Goal: Task Accomplishment & Management: Manage account settings

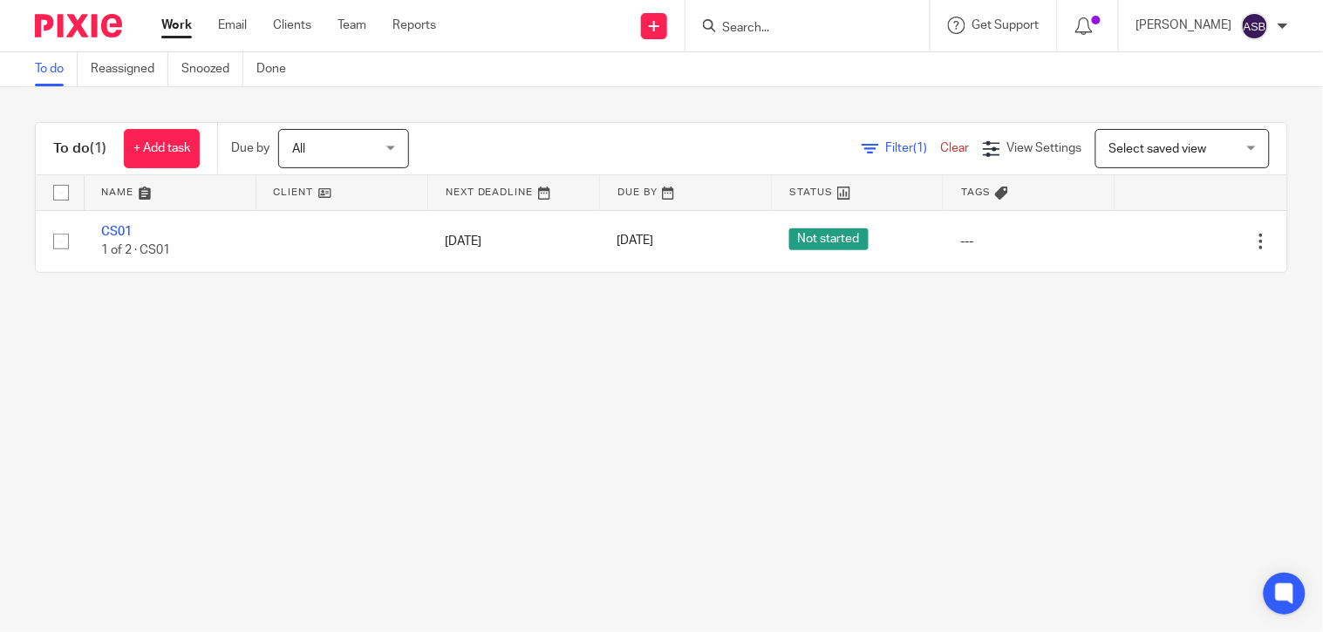
click at [761, 11] on div at bounding box center [807, 25] width 244 height 51
click at [761, 30] on input "Search" at bounding box center [798, 29] width 157 height 16
paste input "D72"
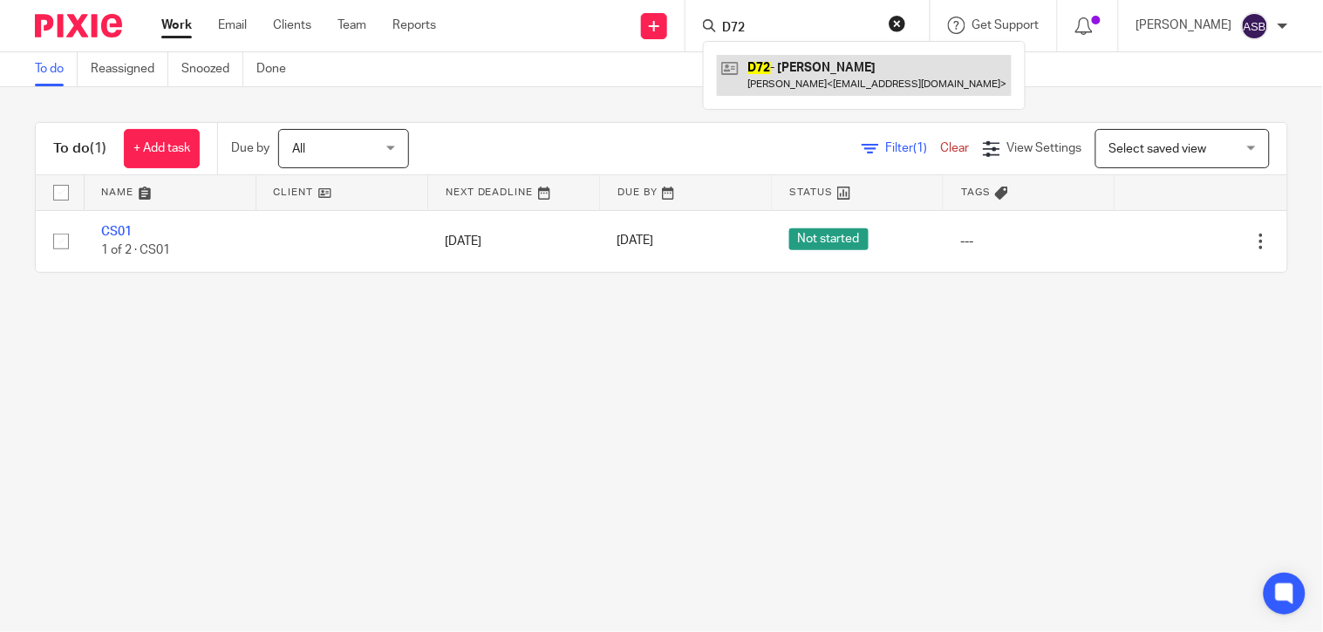
type input "D72"
click at [754, 76] on link at bounding box center [864, 75] width 295 height 40
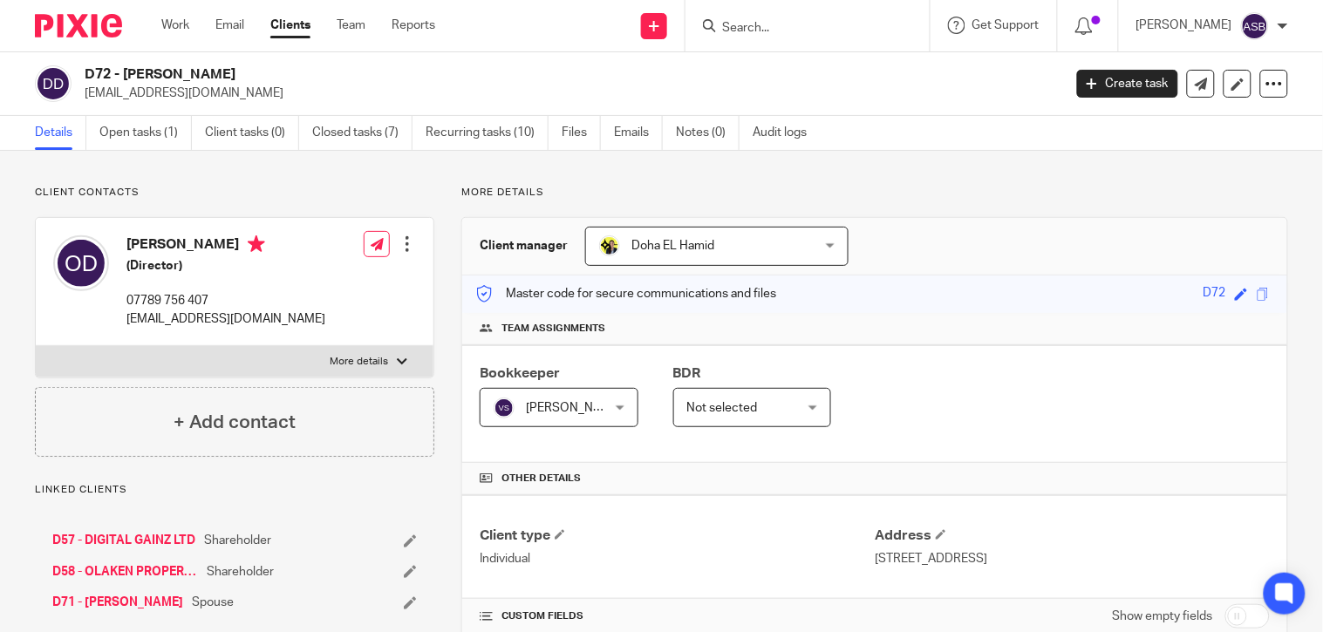
click at [861, 22] on input "Search" at bounding box center [798, 29] width 157 height 16
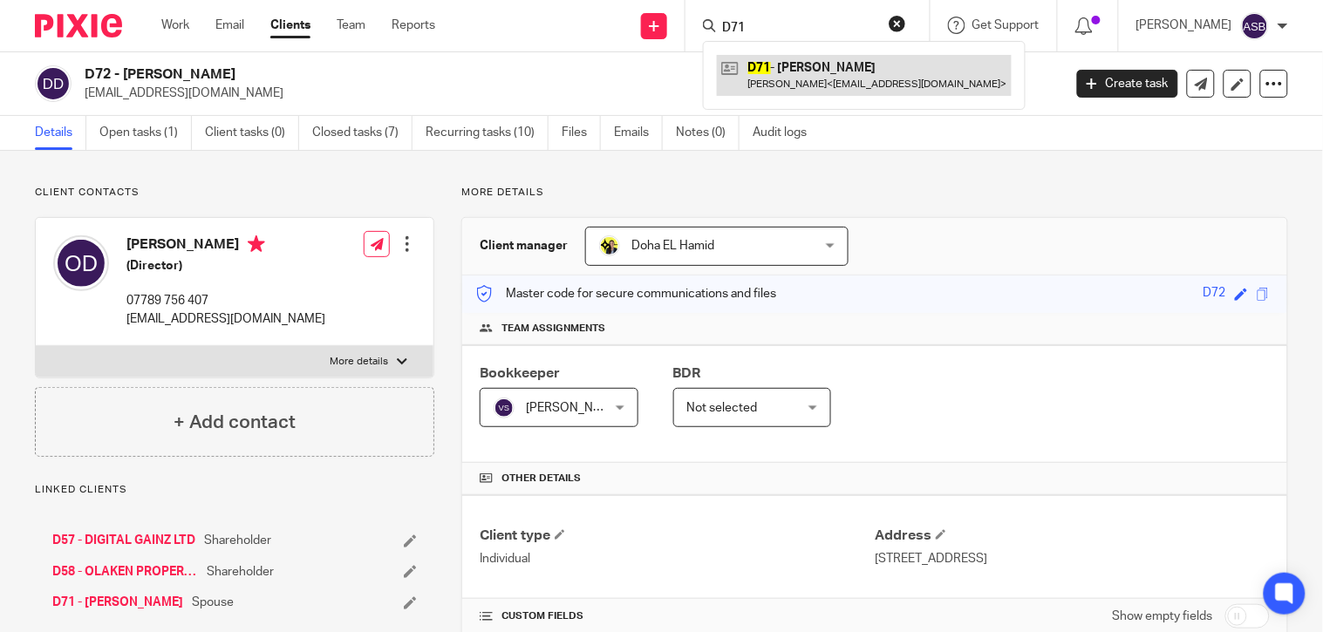
type input "D71"
click at [839, 64] on link at bounding box center [864, 75] width 295 height 40
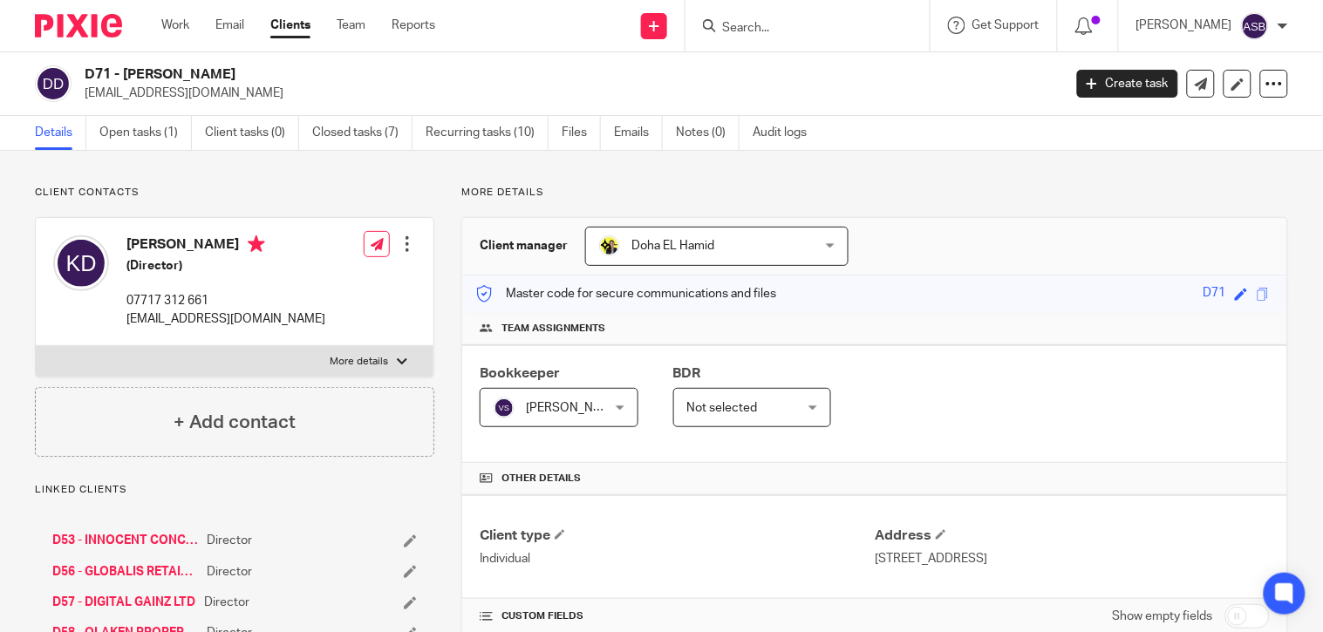
click at [768, 33] on input "Search" at bounding box center [798, 29] width 157 height 16
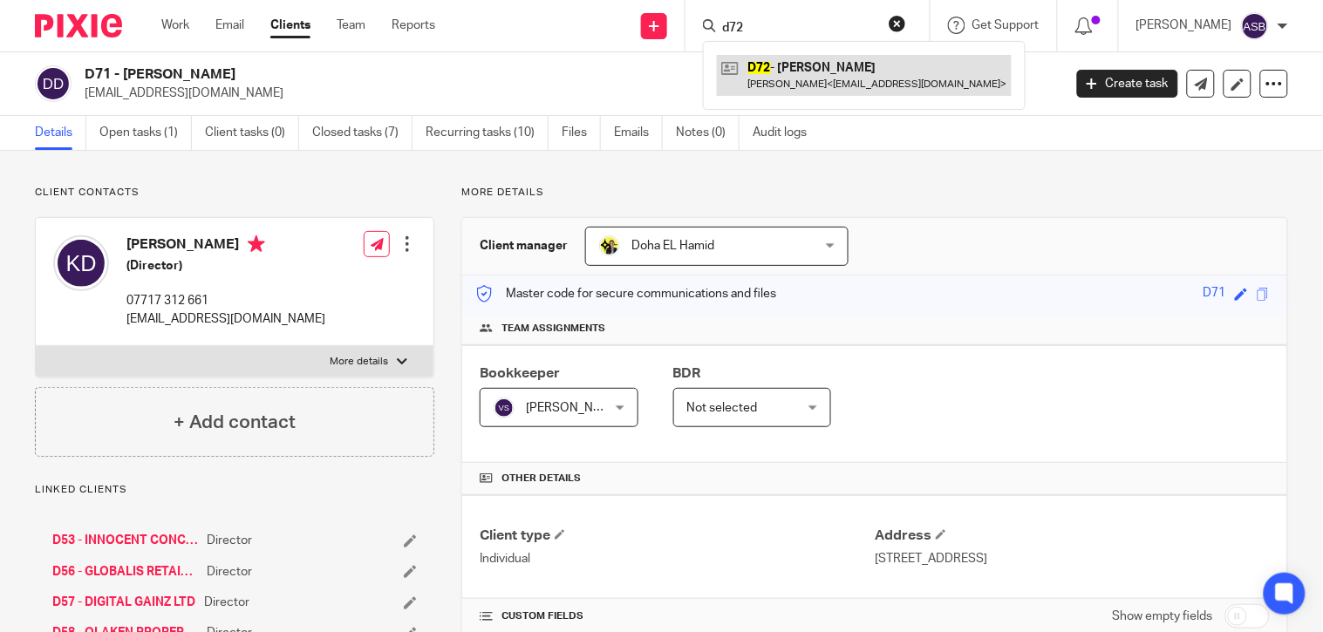
type input "d72"
click at [779, 63] on link at bounding box center [864, 75] width 295 height 40
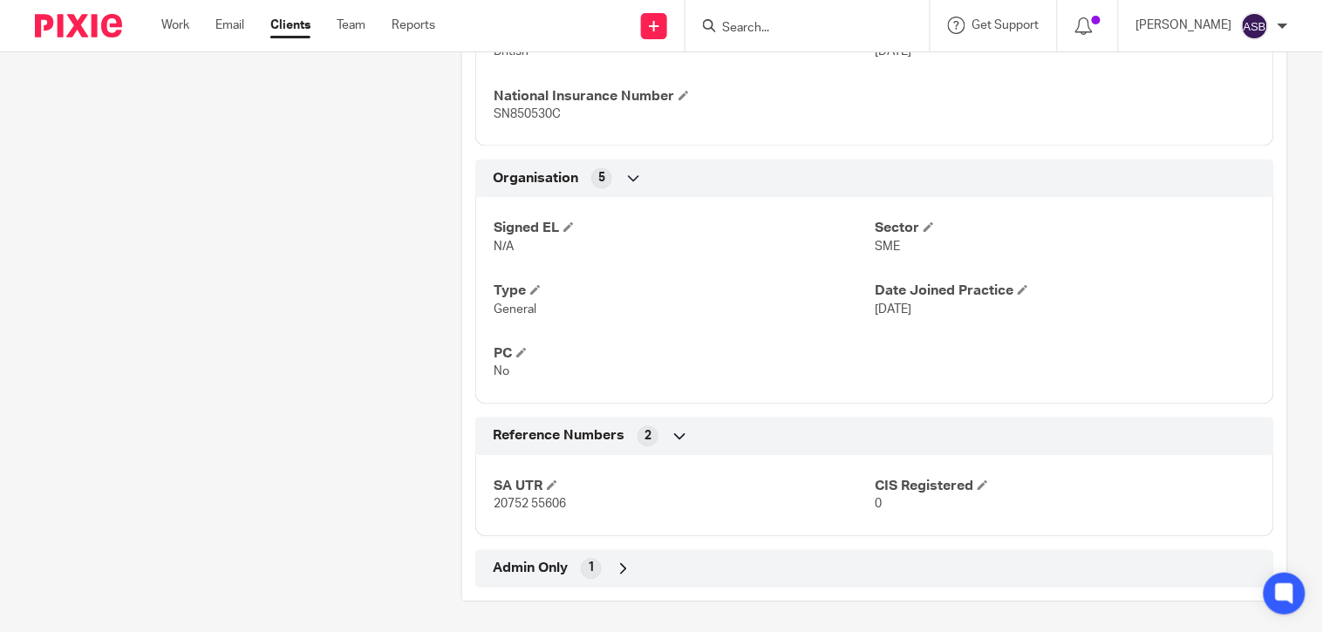
scroll to position [876, 0]
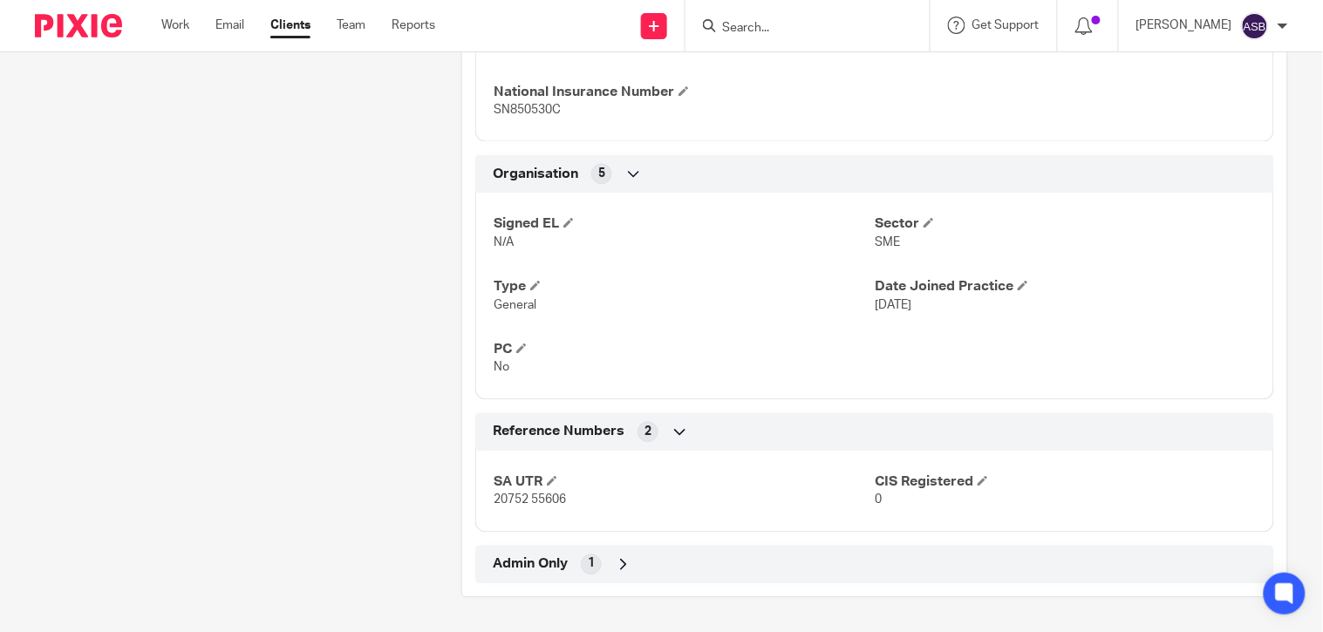
click at [623, 563] on icon at bounding box center [623, 563] width 17 height 17
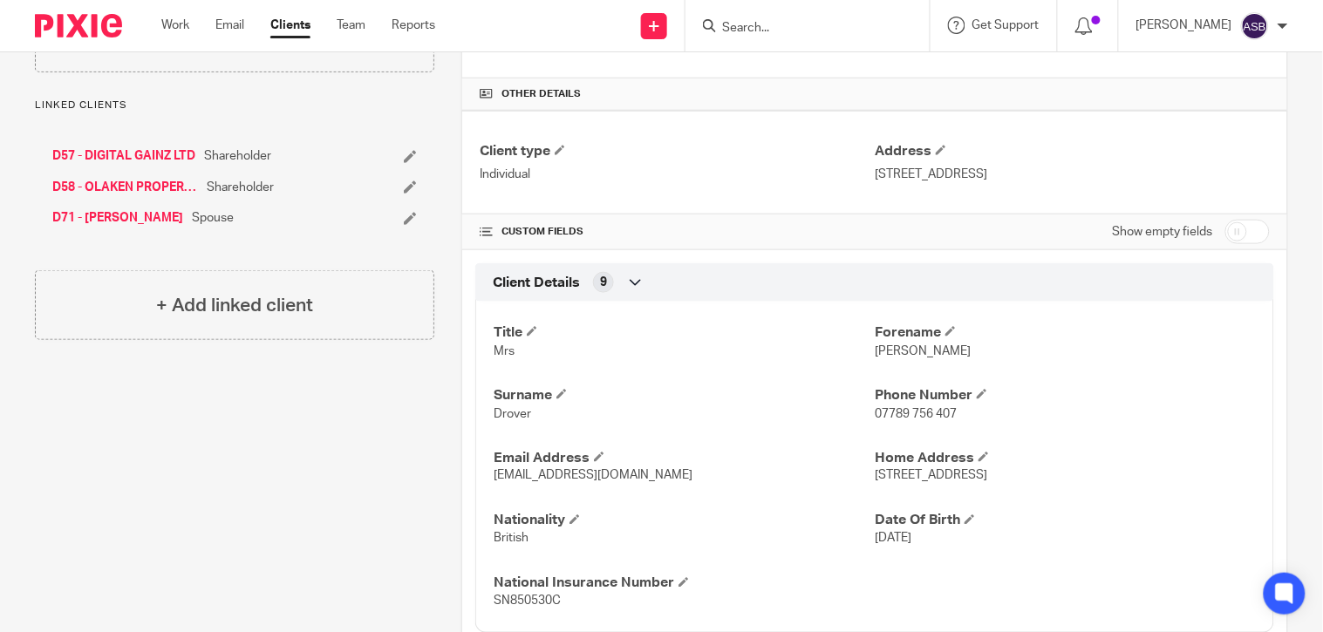
scroll to position [377, 0]
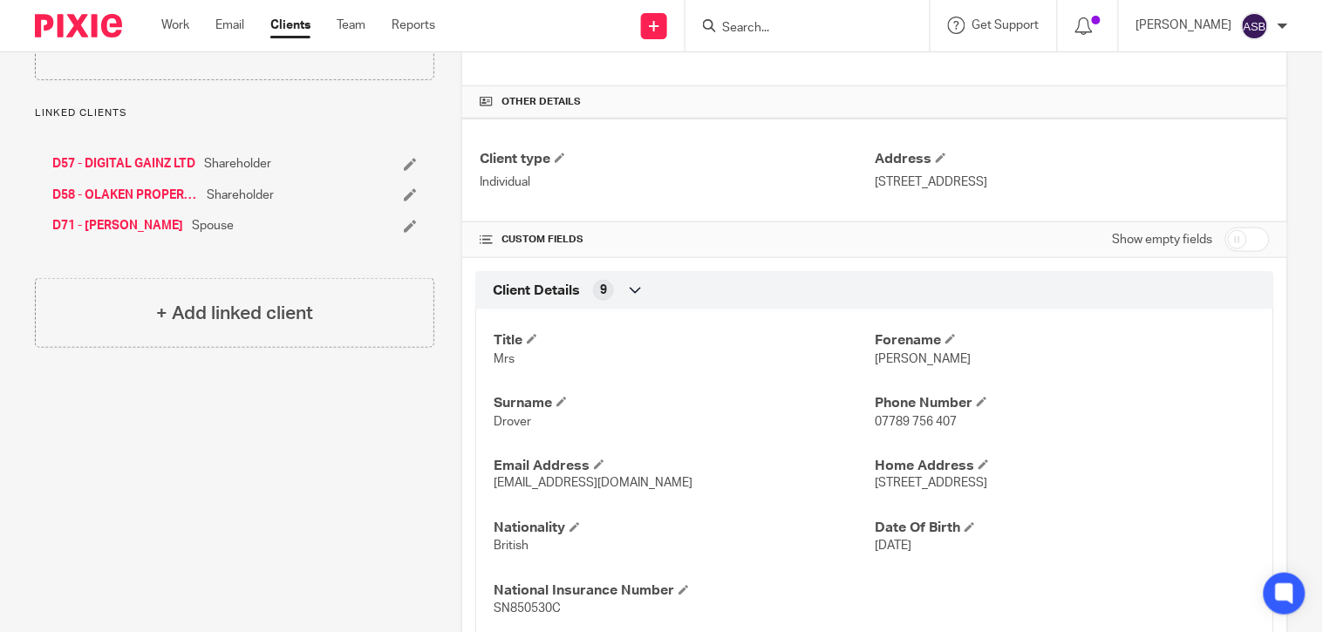
click at [1230, 240] on input "checkbox" at bounding box center [1247, 240] width 44 height 24
checkbox input "true"
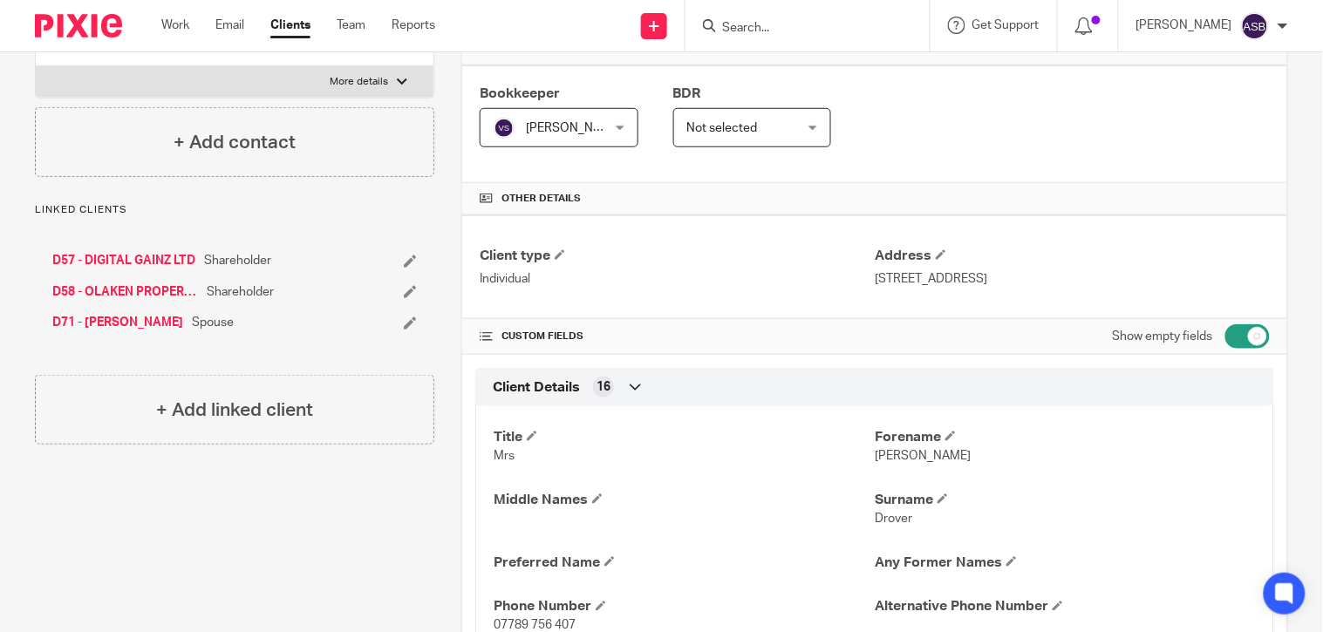
scroll to position [0, 0]
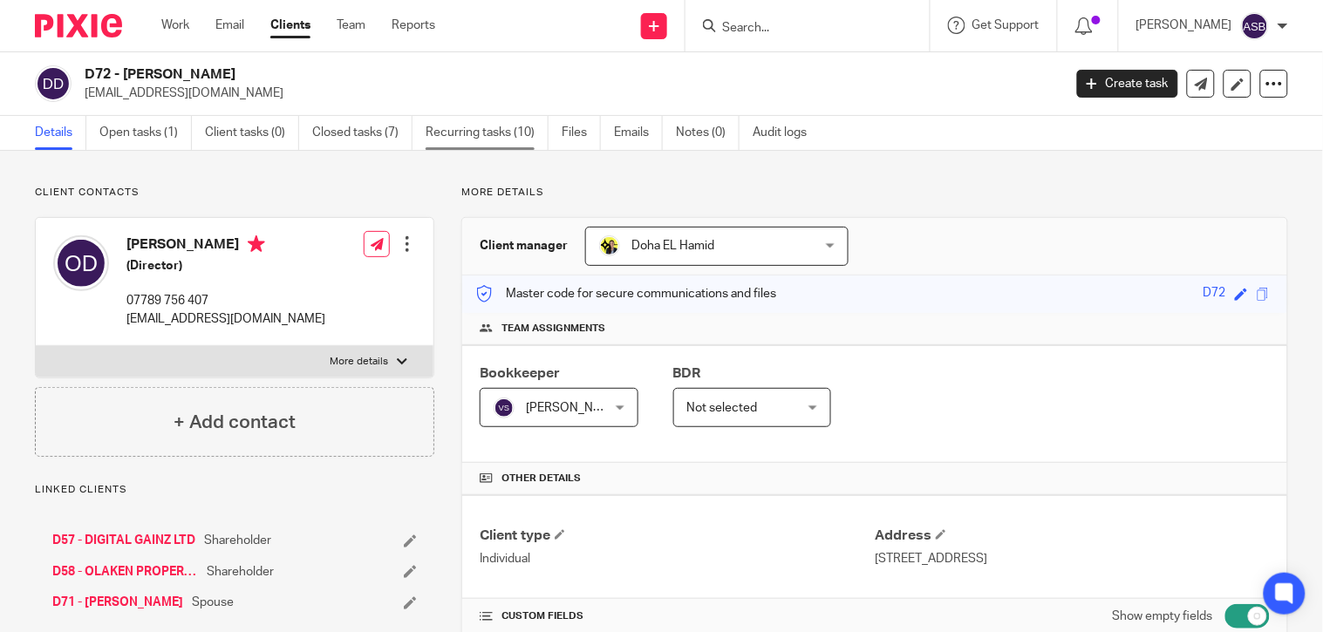
click at [473, 137] on link "Recurring tasks (10)" at bounding box center [486, 133] width 123 height 34
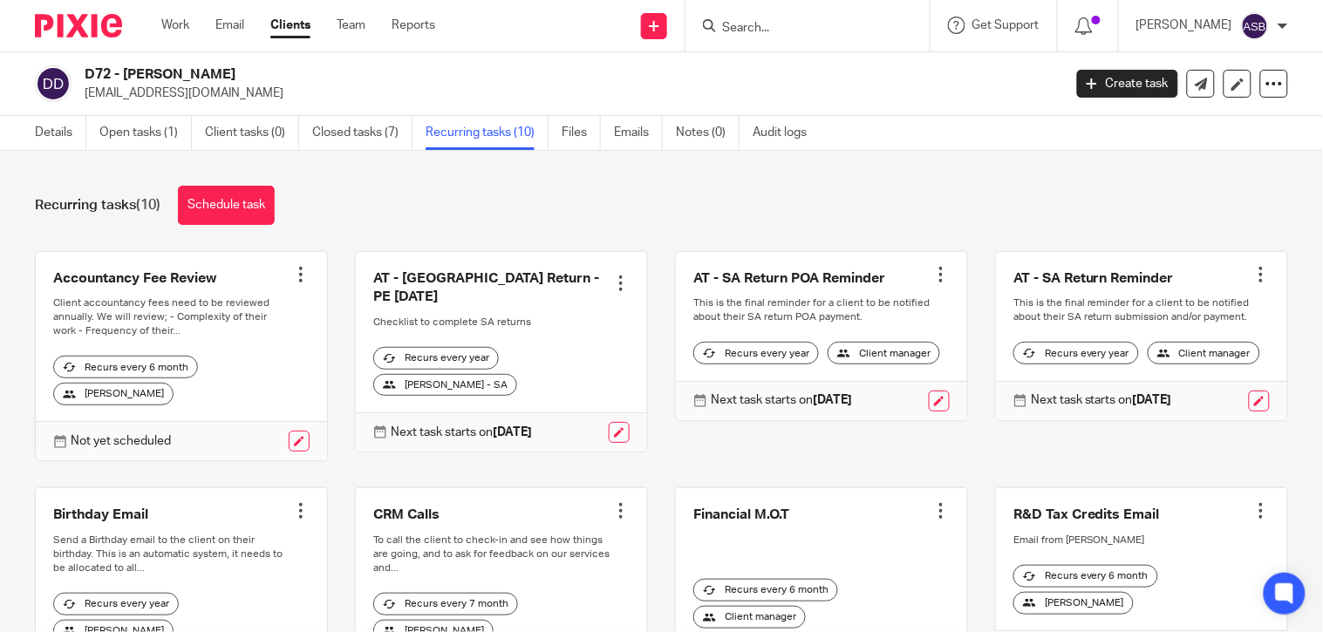
scroll to position [364, 0]
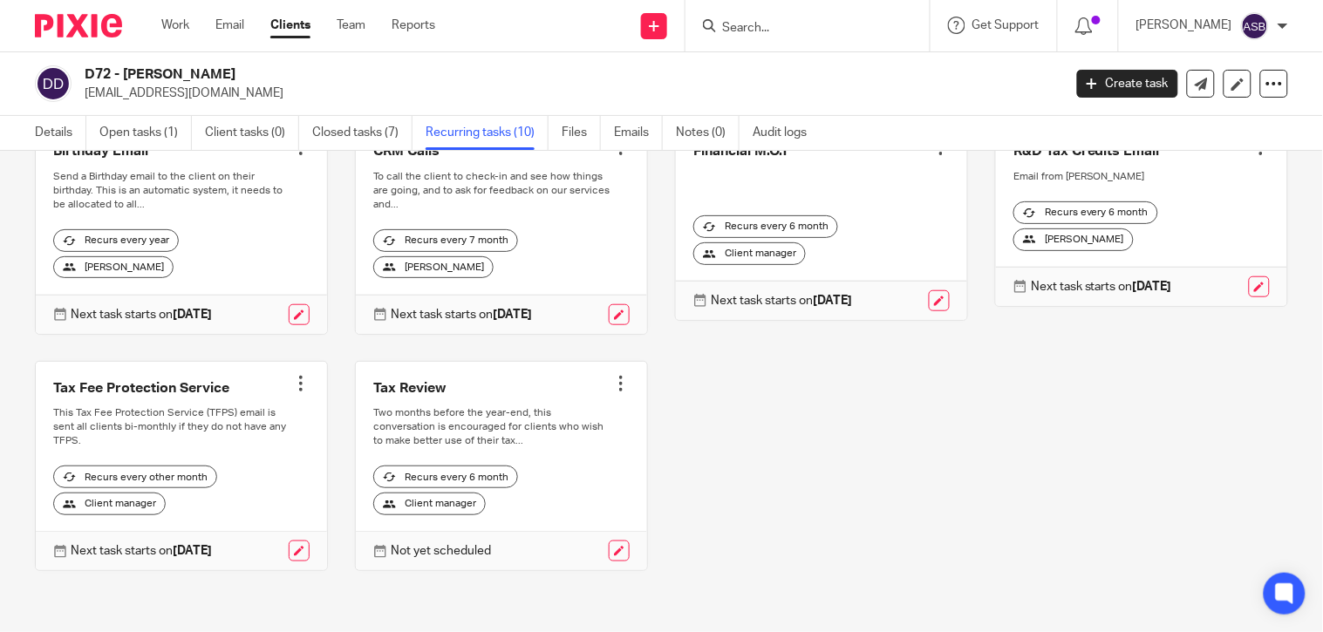
click at [292, 384] on div at bounding box center [300, 383] width 17 height 17
click at [253, 492] on span "Cancel schedule" at bounding box center [230, 494] width 92 height 12
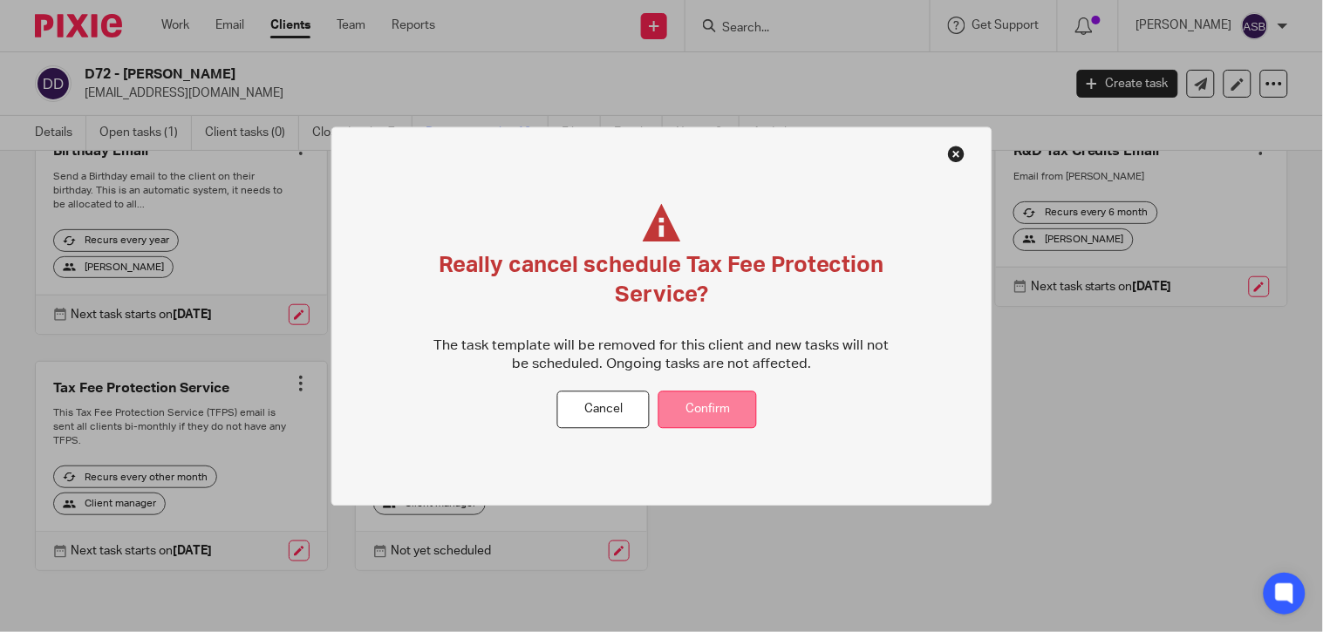
click at [732, 417] on button "Confirm" at bounding box center [707, 409] width 99 height 37
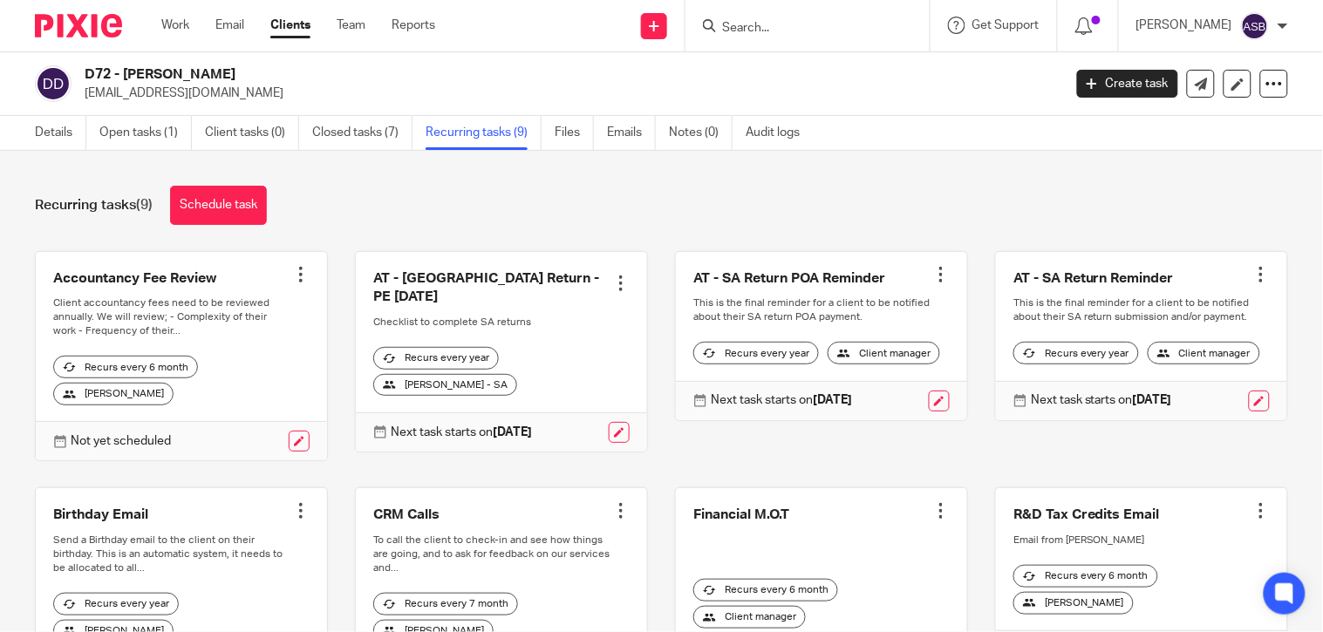
click at [738, 22] on input "Search" at bounding box center [798, 29] width 157 height 16
paste input "Paul Apperl"
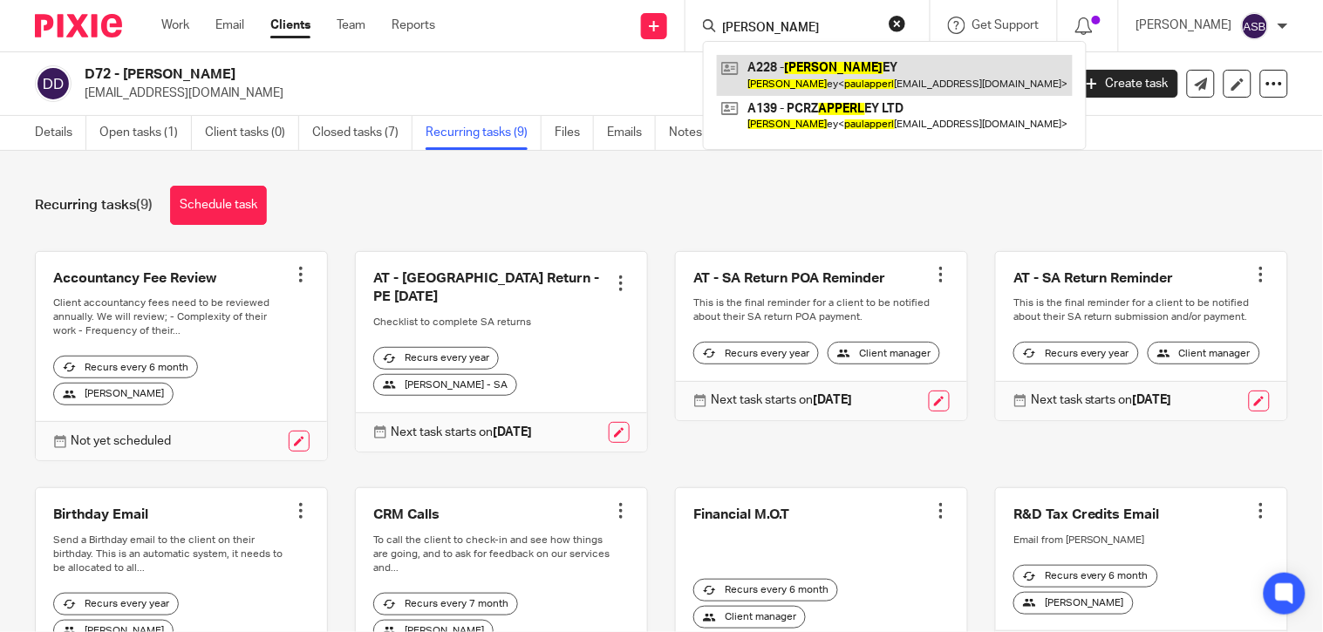
type input "Paul Apperl"
click at [792, 71] on link at bounding box center [895, 75] width 356 height 40
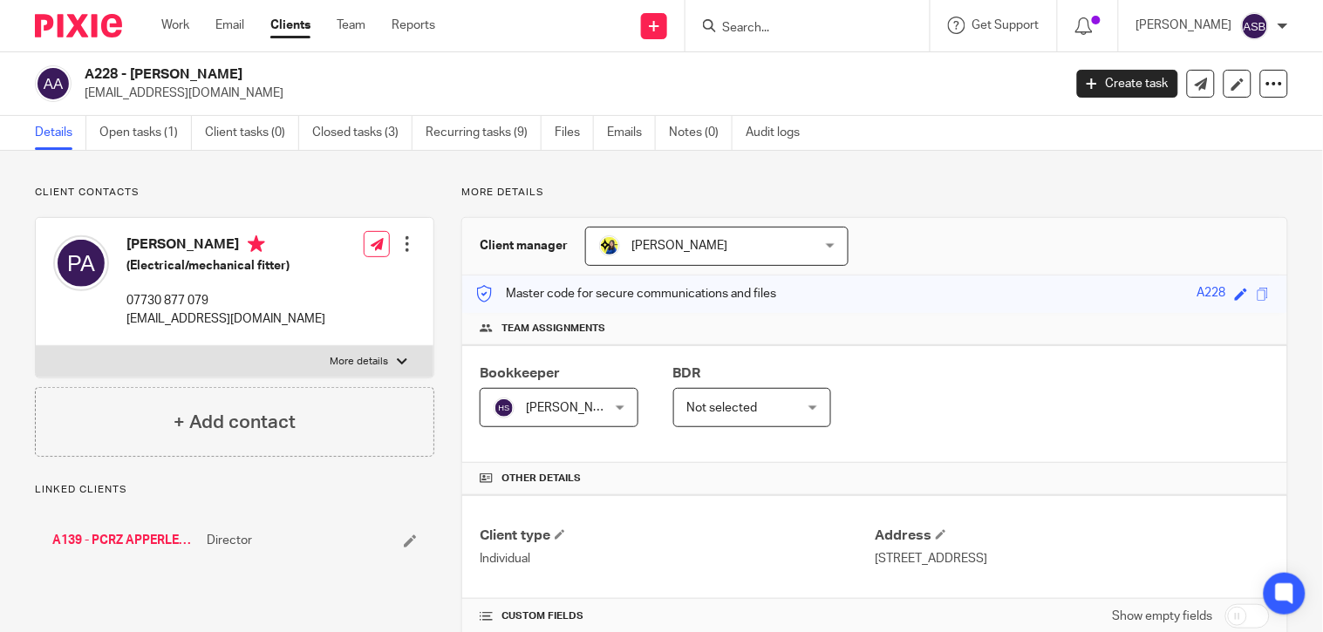
click at [126, 74] on h2 "A228 - PAUL APPERLEY" at bounding box center [471, 74] width 772 height 18
drag, startPoint x: 133, startPoint y: 72, endPoint x: 250, endPoint y: 65, distance: 117.9
click at [250, 65] on h2 "A228 - PAUL APPERLEY" at bounding box center [471, 74] width 772 height 18
copy h2 "PAUL APPERLEY"
click at [720, 35] on input "Search" at bounding box center [798, 29] width 157 height 16
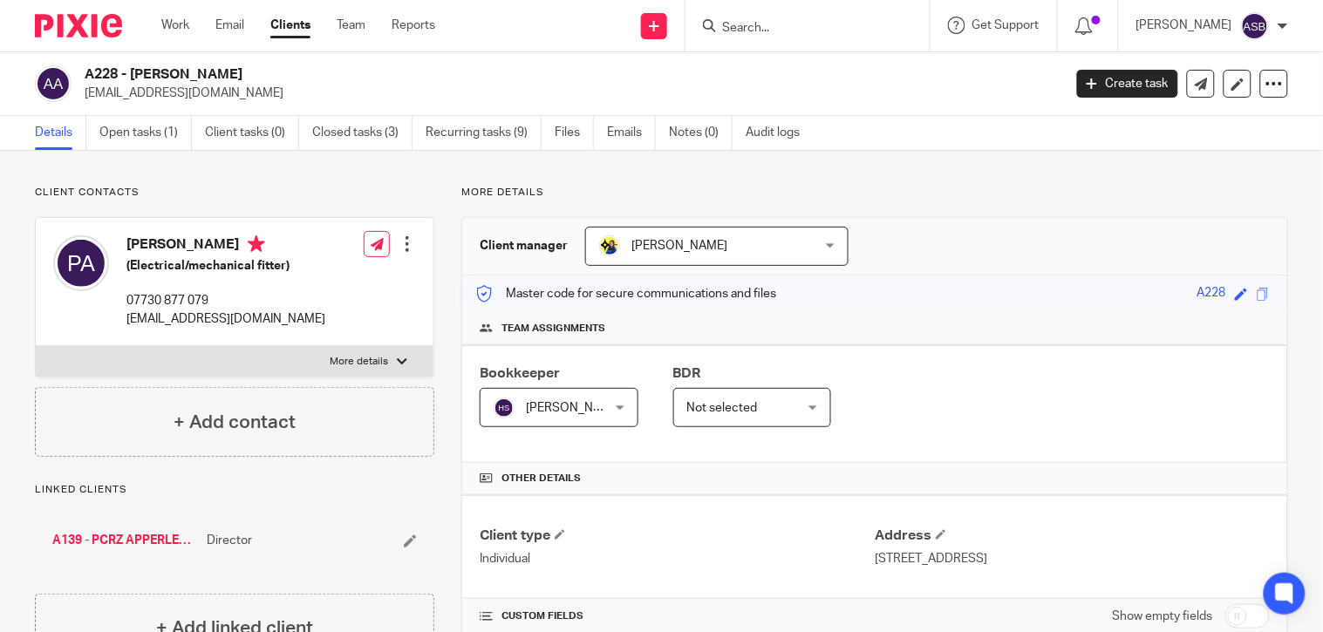
paste input "CAPAAN DAY SERVI"
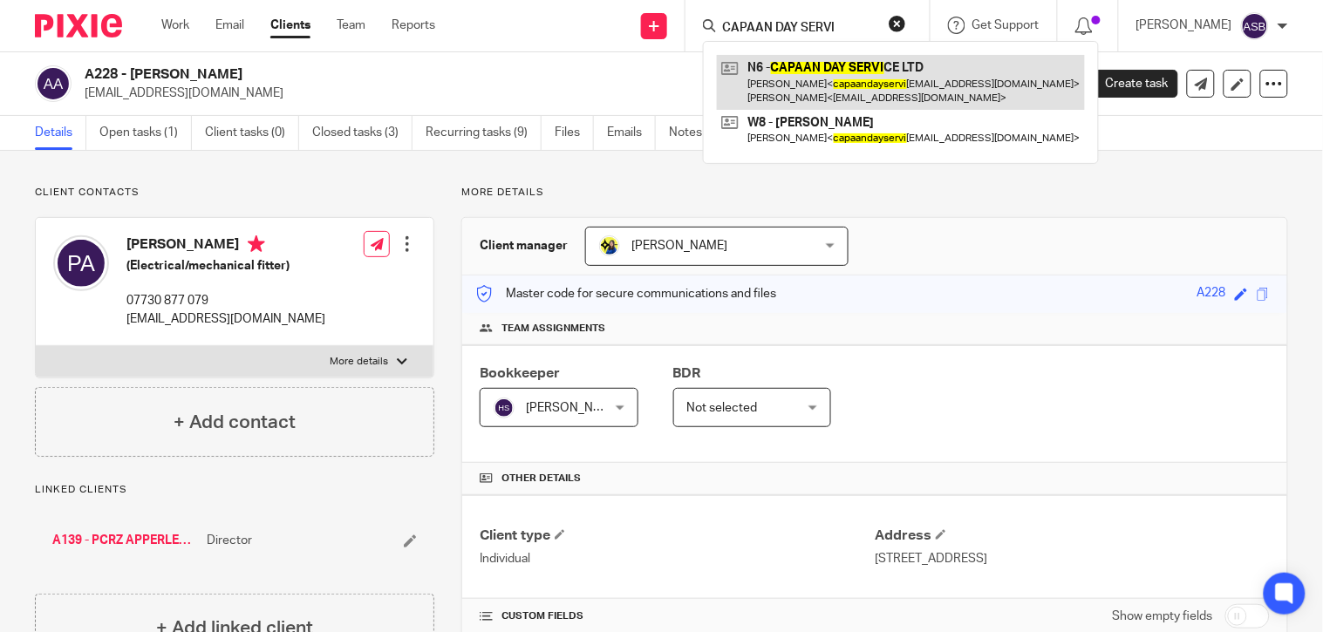
type input "CAPAAN DAY SERVI"
click at [838, 91] on link at bounding box center [901, 82] width 368 height 54
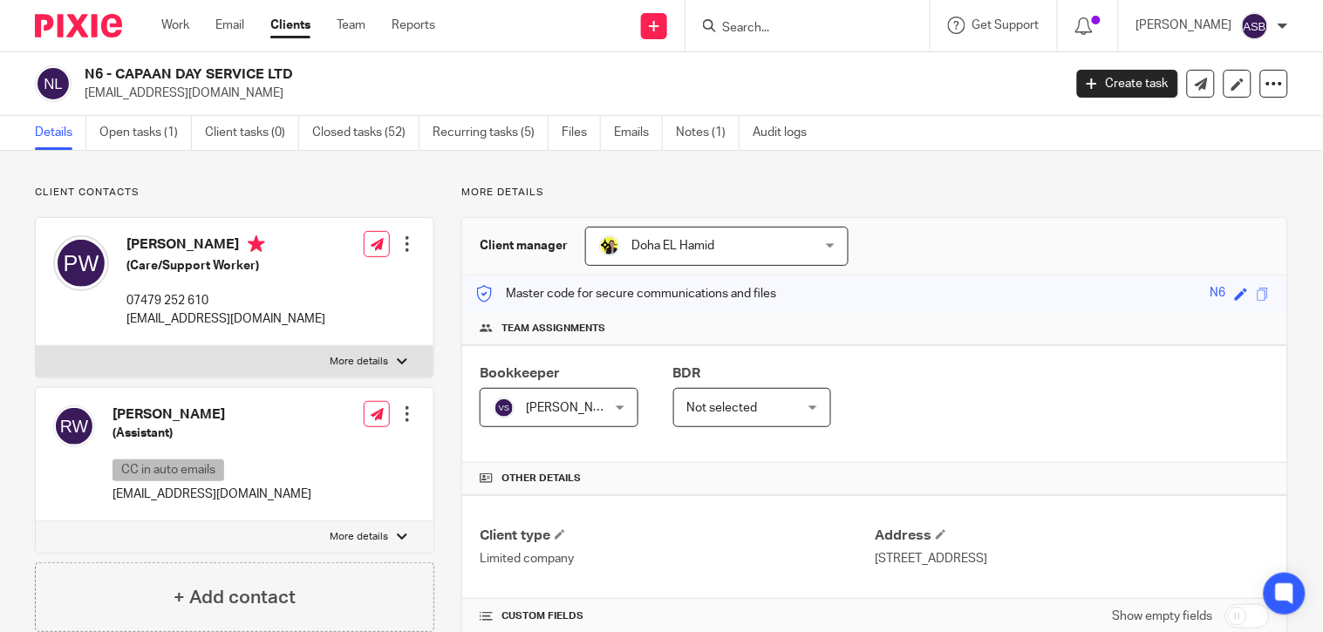
drag, startPoint x: 118, startPoint y: 71, endPoint x: 255, endPoint y: 71, distance: 136.9
click at [255, 71] on h2 "N6 - CAPAAN DAY SERVICE LTD" at bounding box center [471, 74] width 772 height 18
copy h2 "CAPAAN DAY SERVIC"
click at [151, 131] on link "Open tasks (1)" at bounding box center [145, 133] width 92 height 34
click at [811, 18] on form at bounding box center [813, 26] width 186 height 22
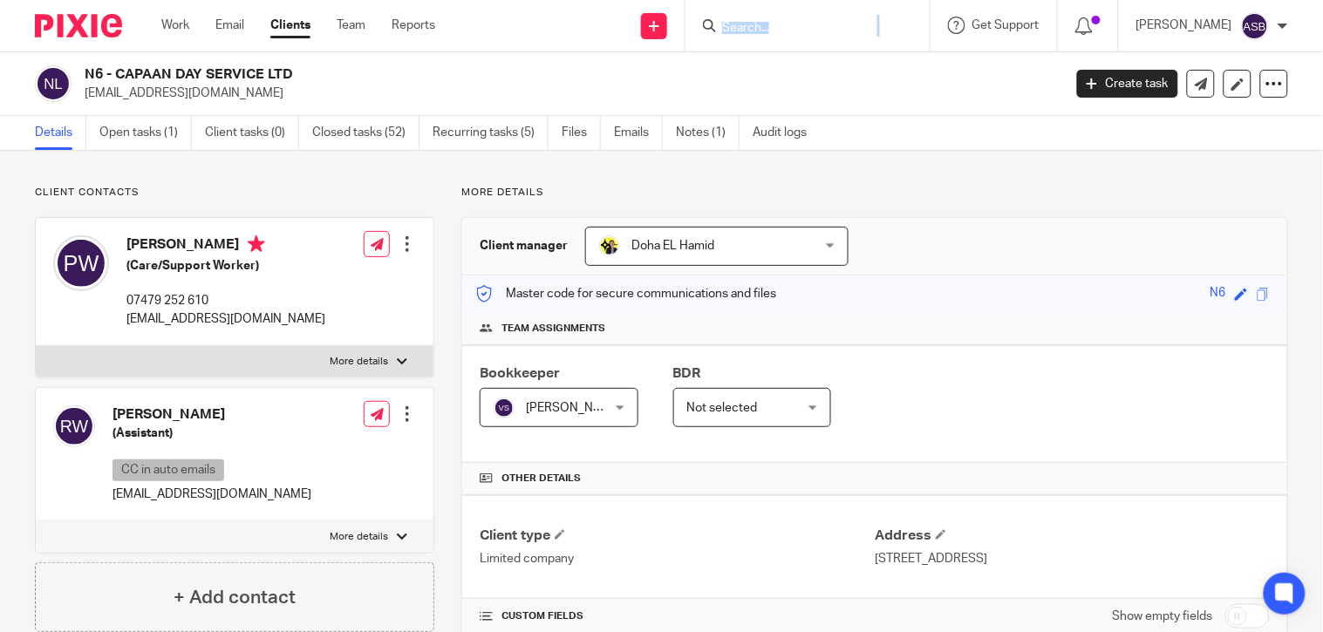
click at [811, 18] on form at bounding box center [813, 26] width 186 height 22
drag, startPoint x: 811, startPoint y: 18, endPoint x: 783, endPoint y: 39, distance: 34.9
click at [783, 39] on div at bounding box center [807, 25] width 244 height 51
click at [782, 36] on form at bounding box center [813, 26] width 186 height 22
click at [786, 24] on input "Search" at bounding box center [798, 29] width 157 height 16
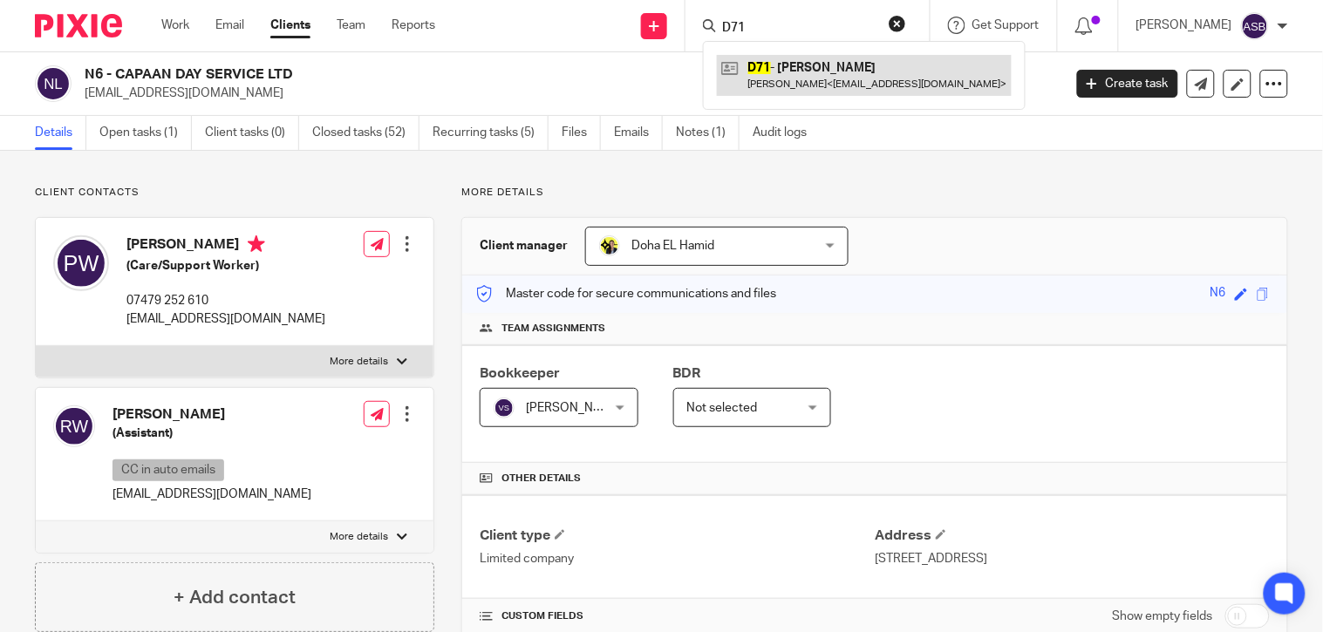
type input "D71"
click at [799, 65] on link at bounding box center [864, 75] width 295 height 40
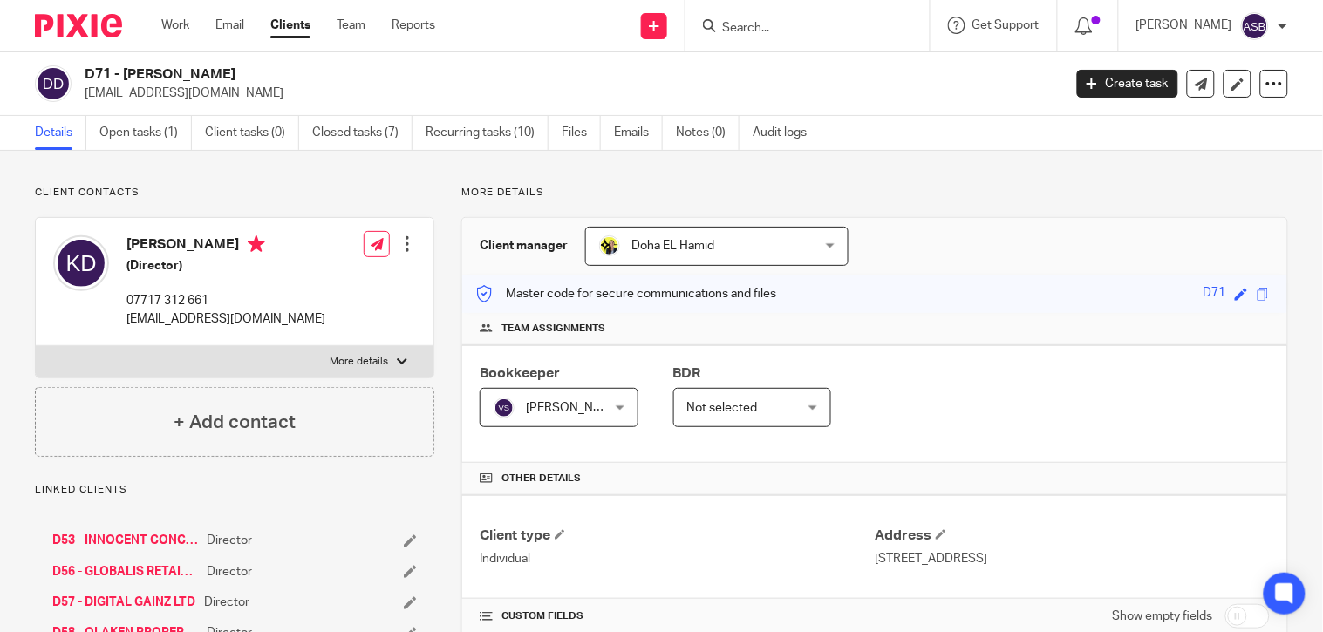
scroll to position [387, 0]
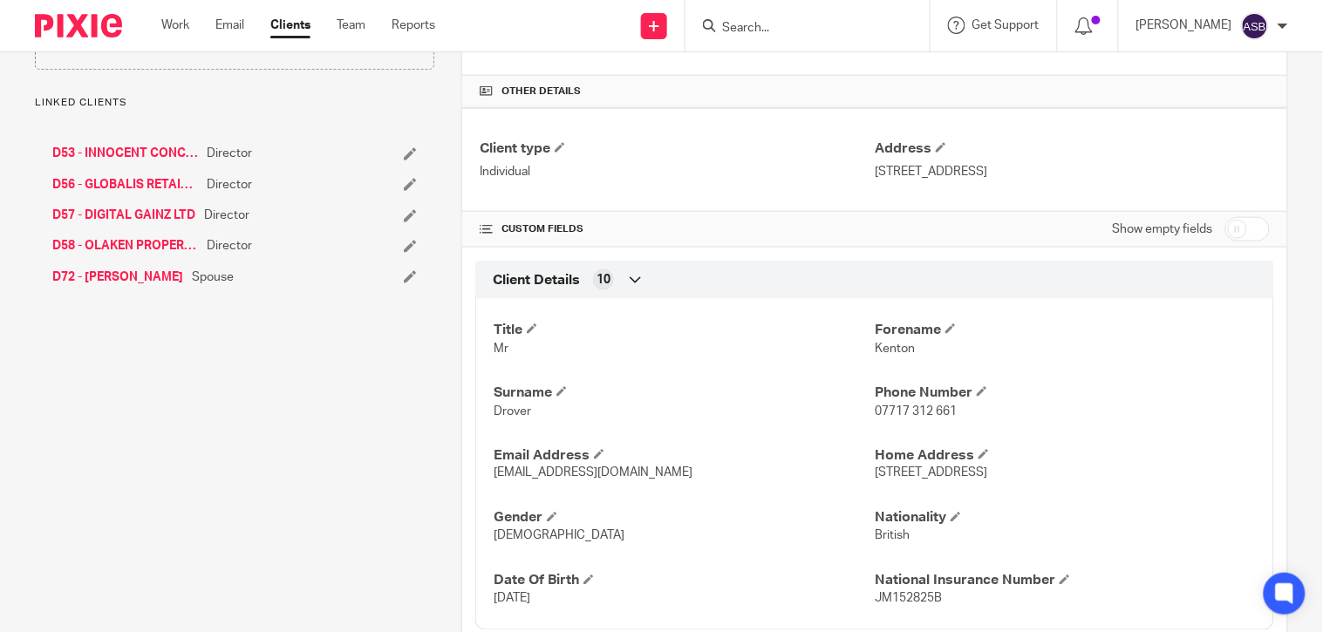
click at [1225, 228] on input "checkbox" at bounding box center [1247, 229] width 44 height 24
checkbox input "true"
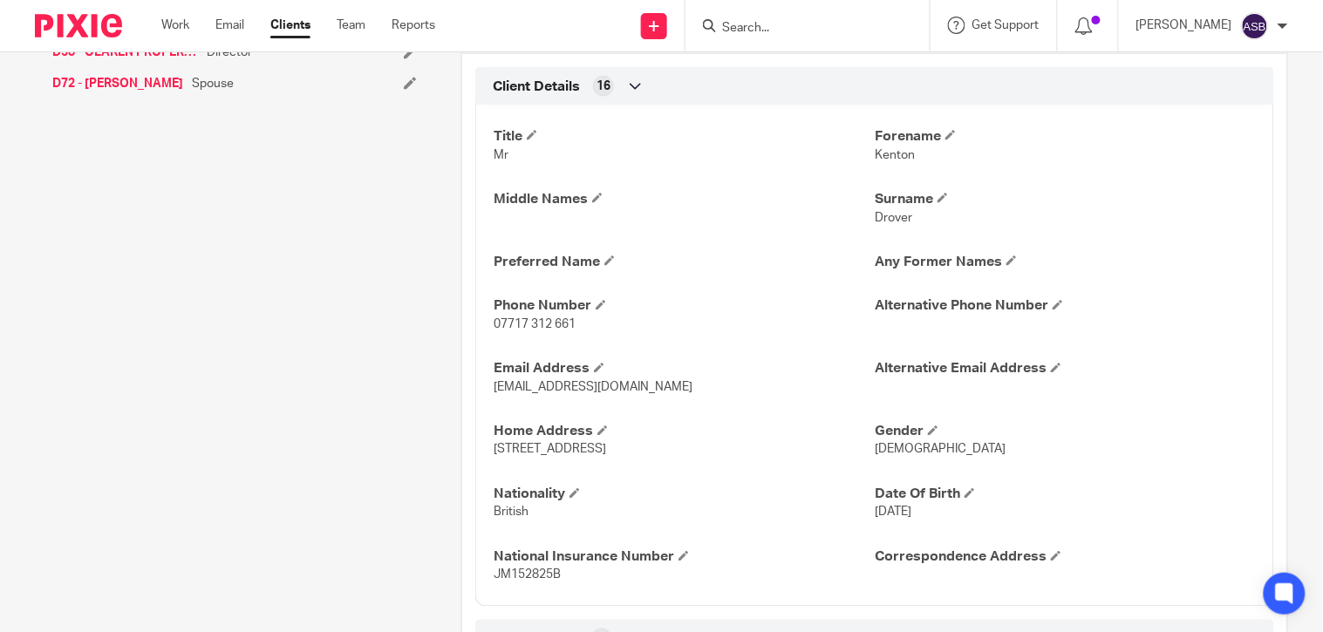
scroll to position [0, 0]
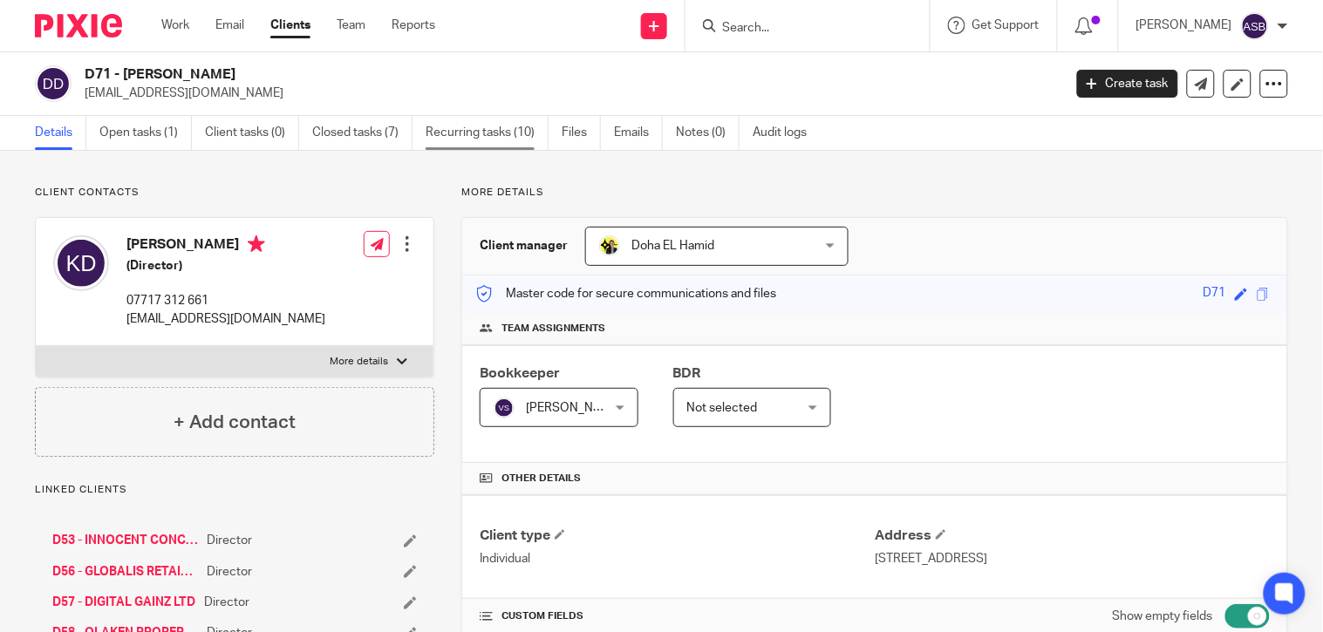
click at [453, 140] on link "Recurring tasks (10)" at bounding box center [486, 133] width 123 height 34
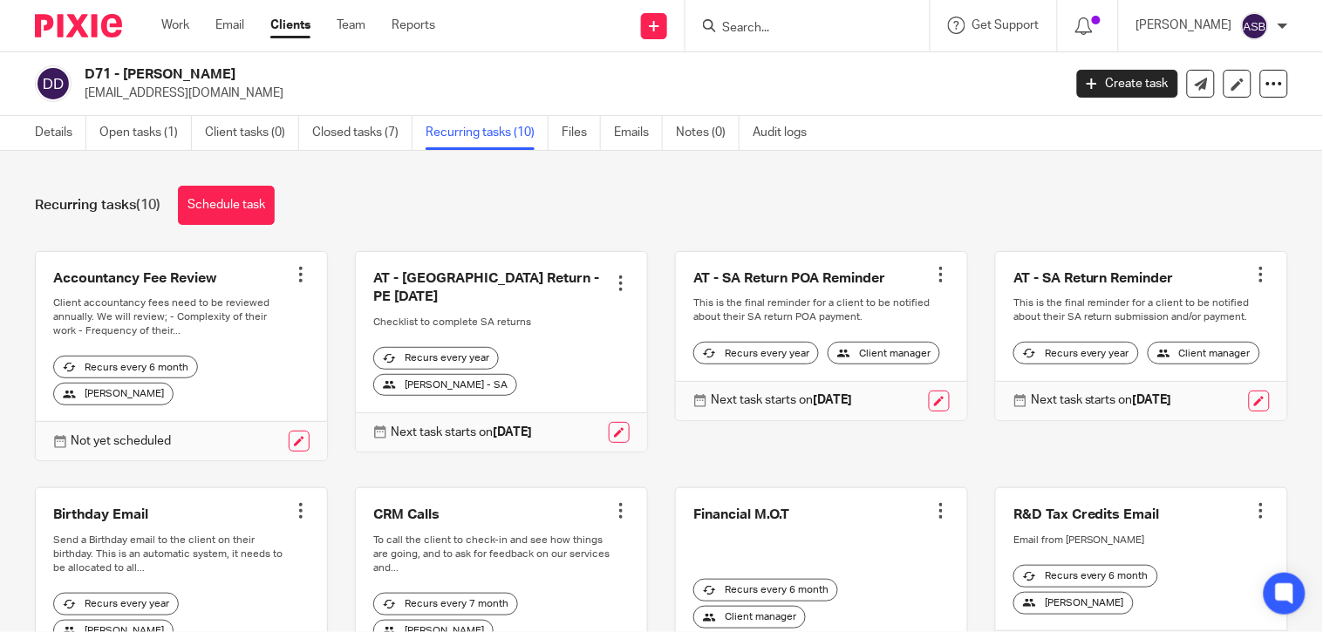
scroll to position [364, 0]
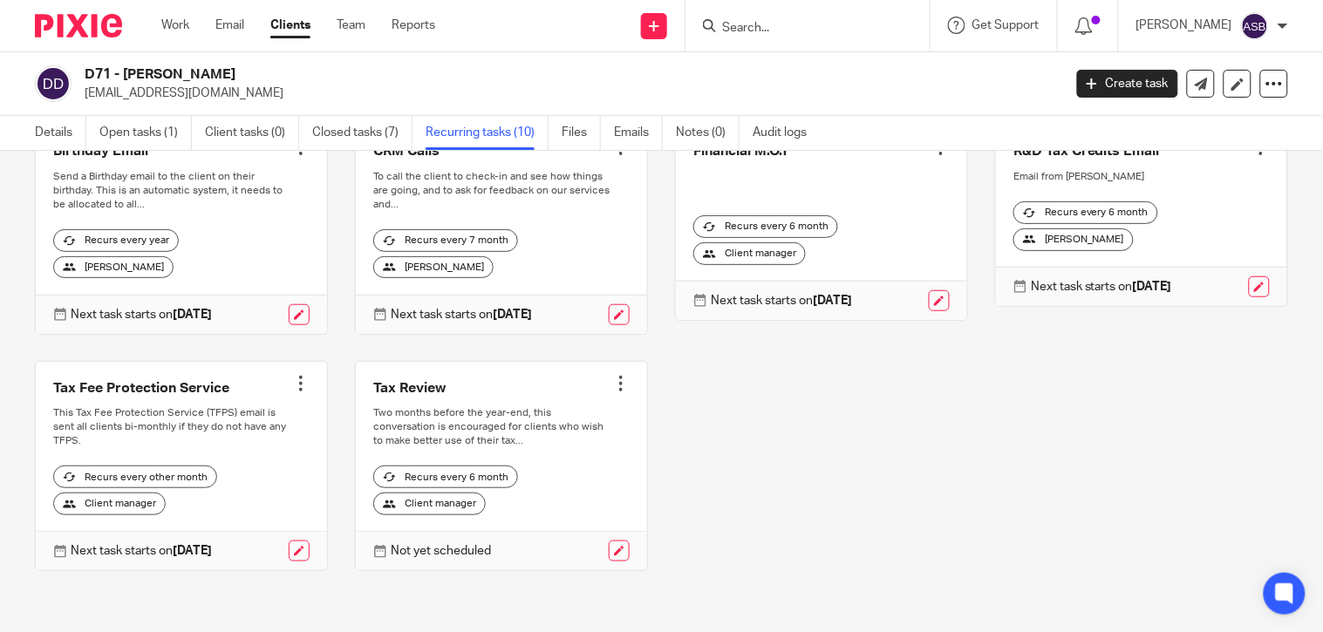
click at [293, 386] on div at bounding box center [300, 383] width 17 height 17
click at [221, 495] on span "Cancel schedule" at bounding box center [230, 494] width 92 height 12
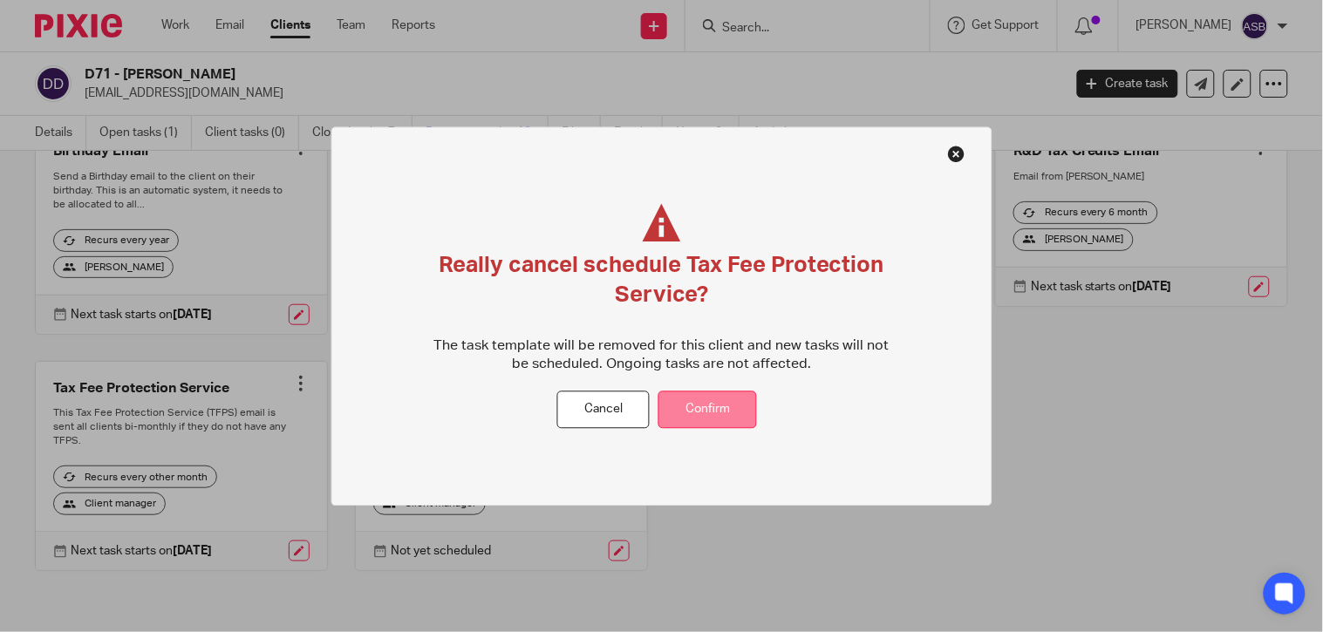
click at [713, 422] on button "Confirm" at bounding box center [707, 409] width 99 height 37
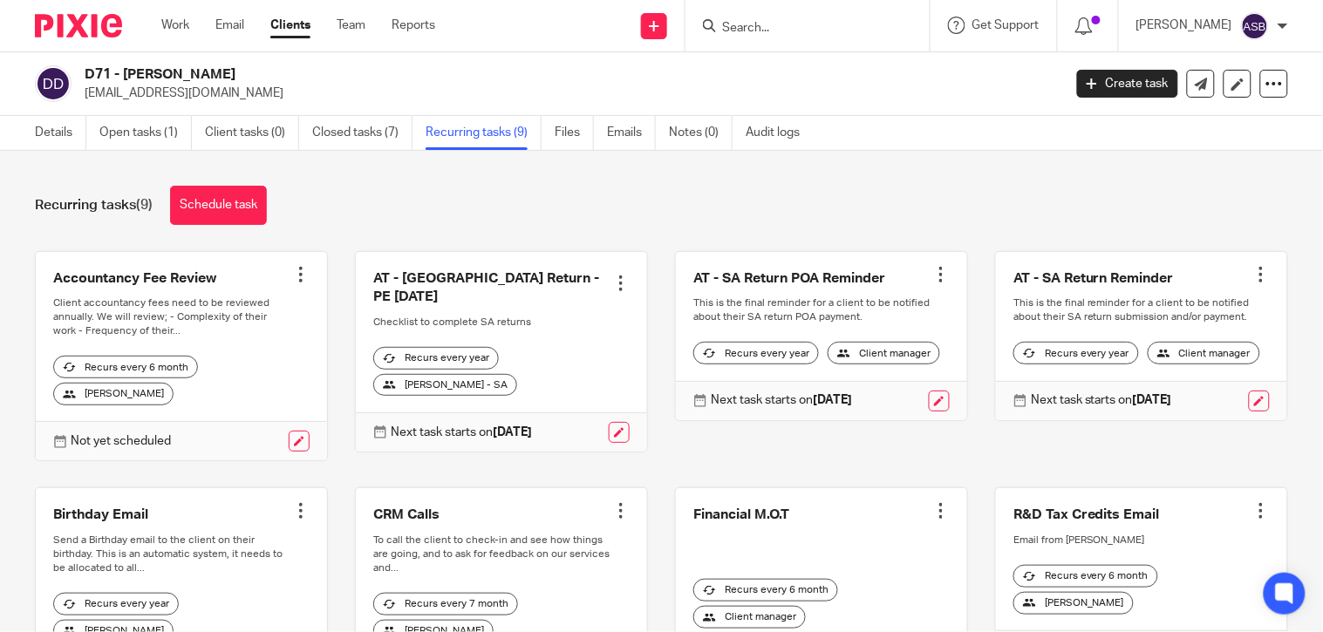
click at [781, 18] on form at bounding box center [813, 26] width 186 height 22
click at [768, 28] on input "Search" at bounding box center [798, 29] width 157 height 16
paste input "P18"
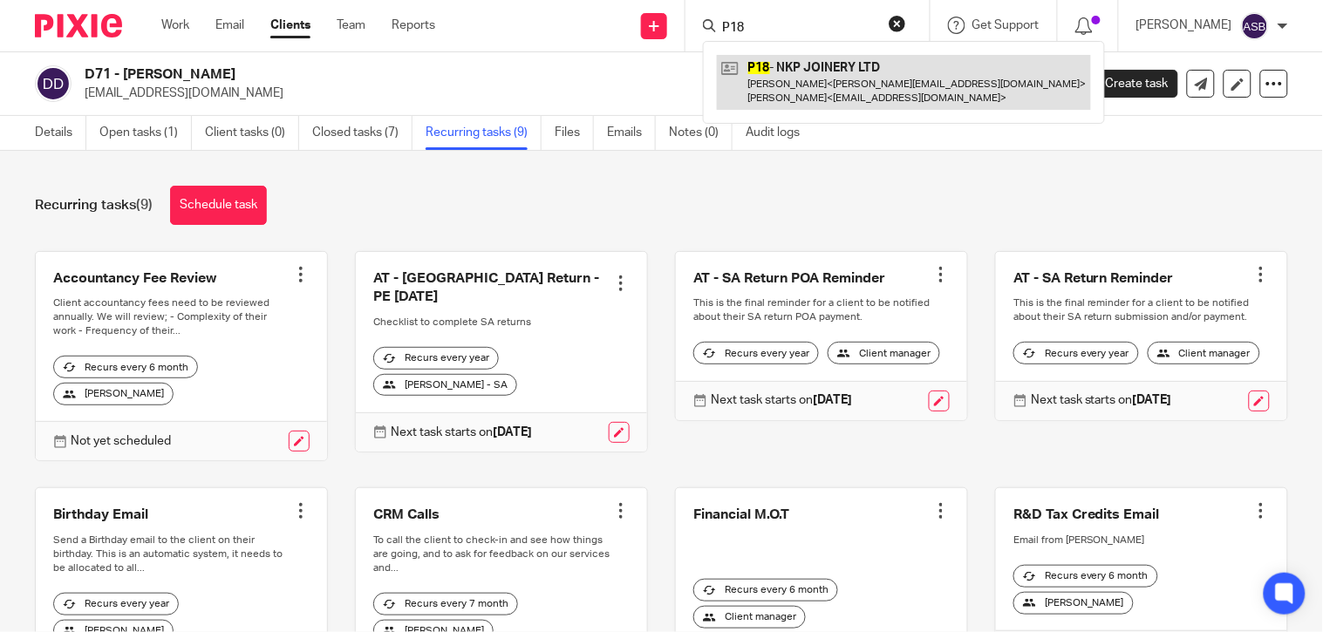
type input "P18"
click at [796, 85] on link at bounding box center [904, 82] width 374 height 54
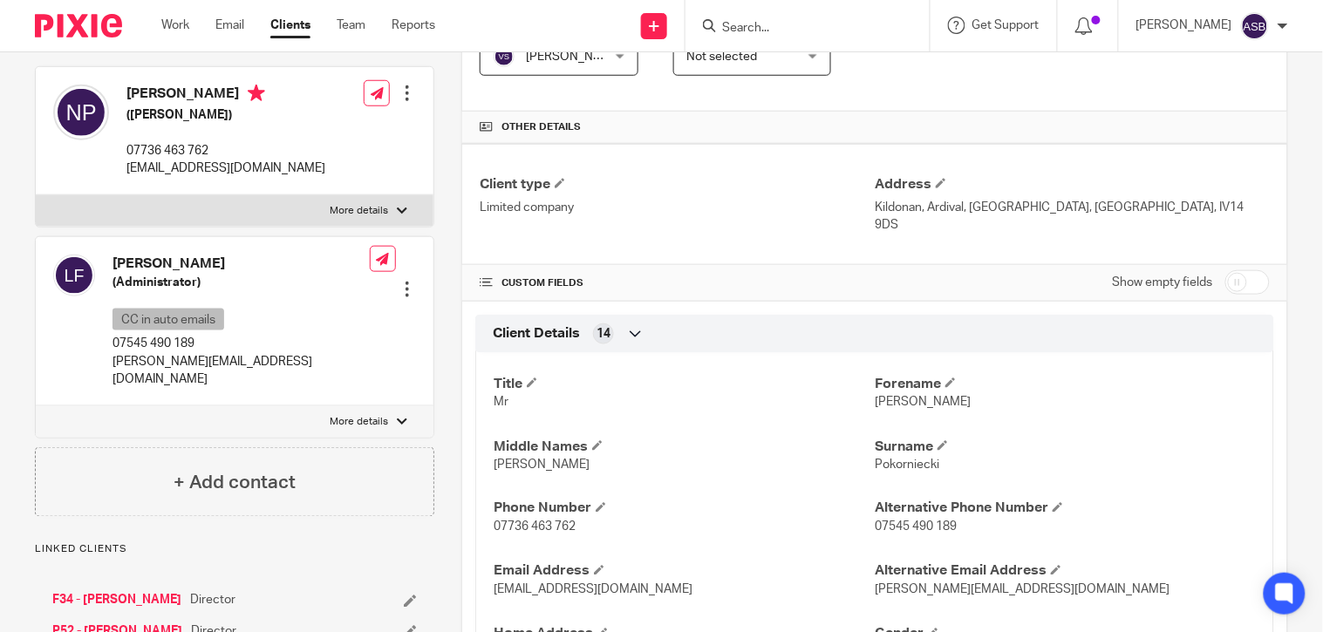
scroll to position [581, 0]
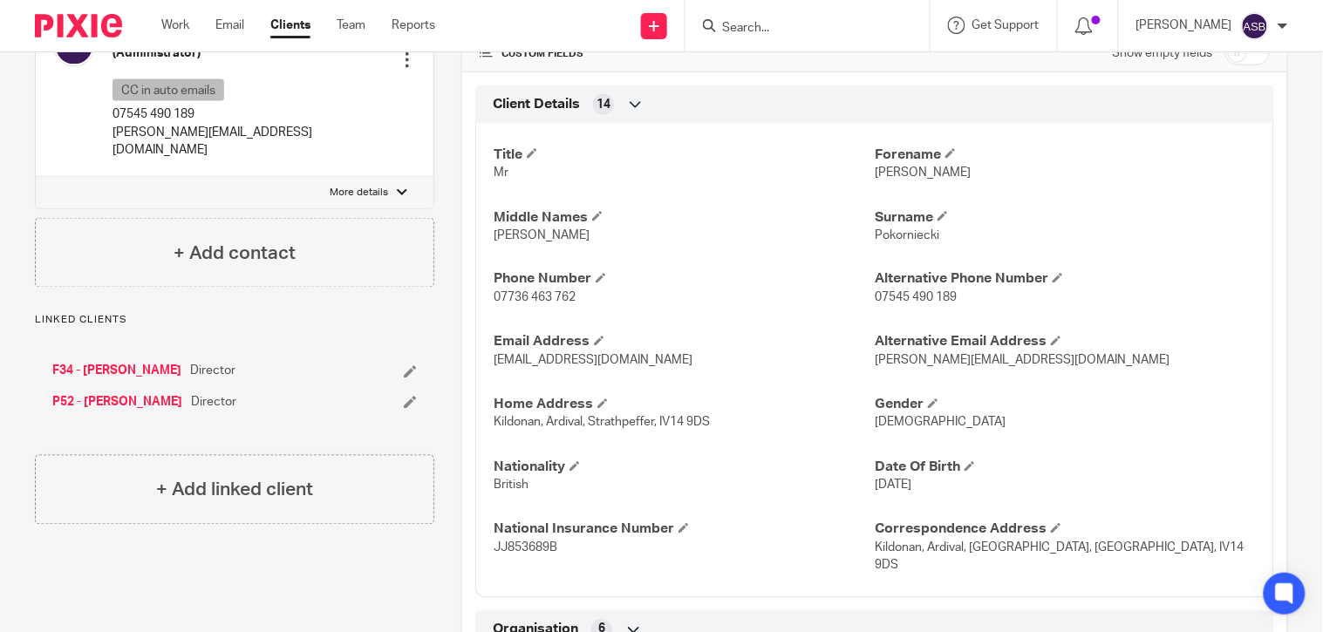
click at [738, 21] on input "Search" at bounding box center [798, 29] width 157 height 16
paste input "MELETAKOU"
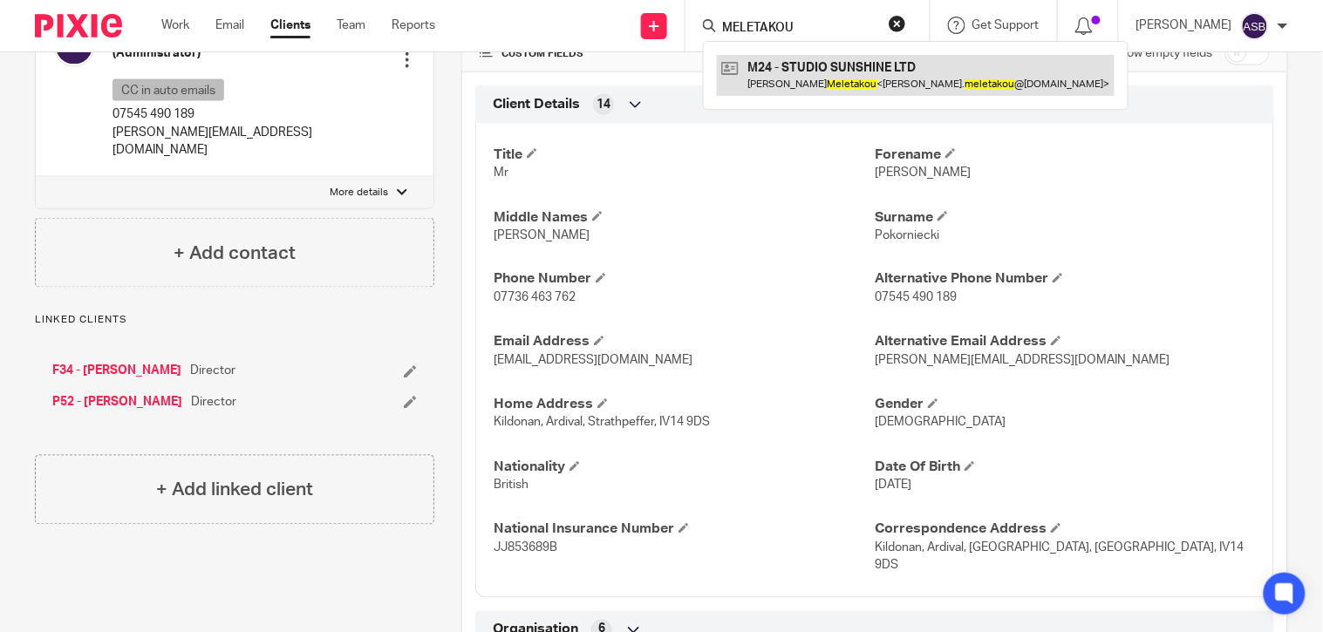
type input "MELETAKOU"
click at [839, 67] on link at bounding box center [916, 75] width 398 height 40
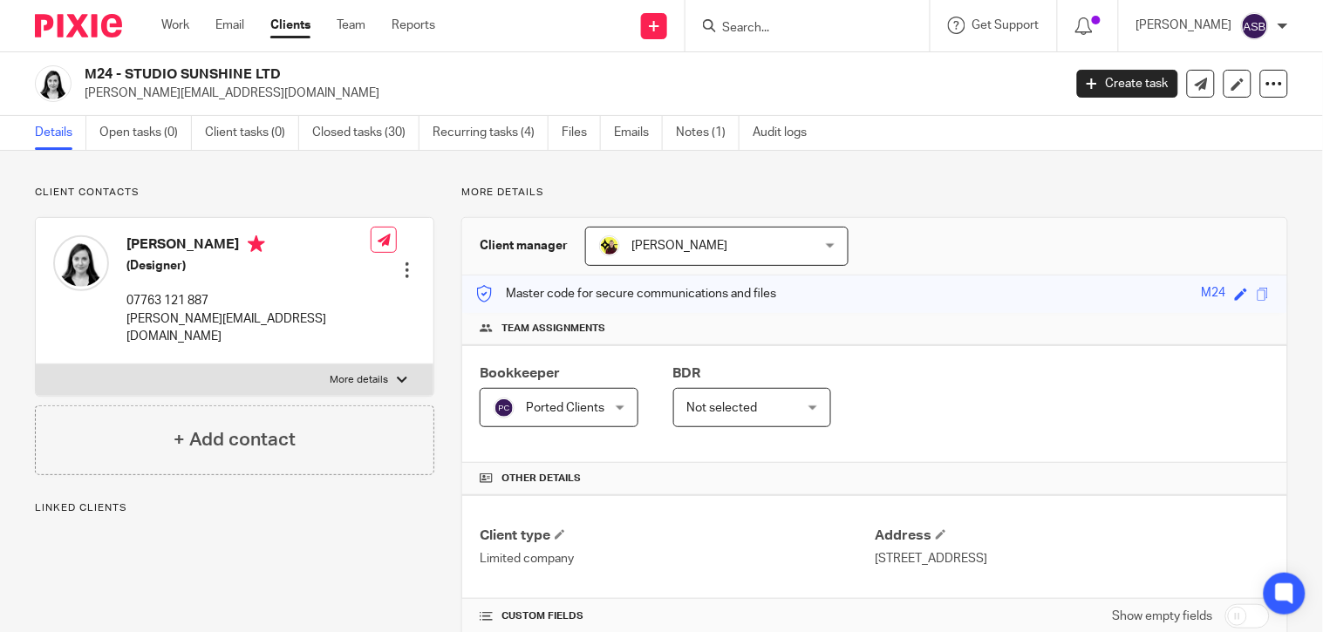
drag, startPoint x: 125, startPoint y: 71, endPoint x: 276, endPoint y: 77, distance: 150.9
click at [276, 77] on h2 "M24 - STUDIO SUNSHINE LTD" at bounding box center [471, 74] width 772 height 18
copy h2 "STUDIO SUNSHINE LTD"
click at [767, 28] on input "Search" at bounding box center [798, 29] width 157 height 16
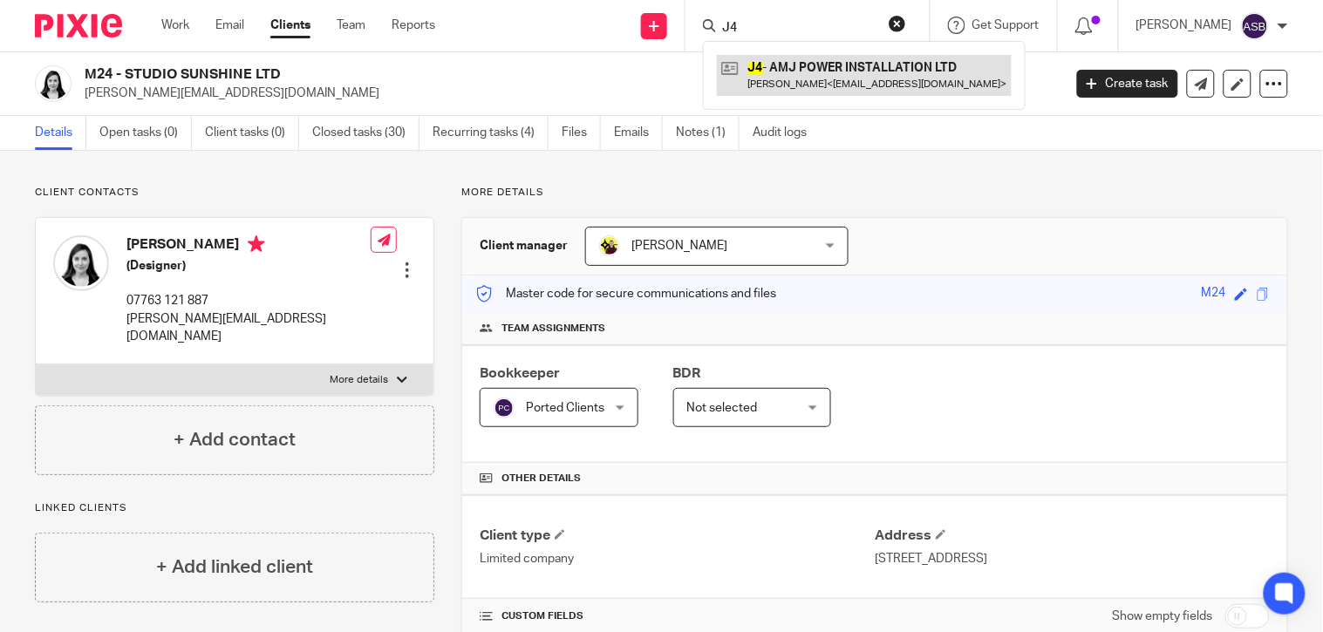
type input "J4"
click at [776, 78] on link at bounding box center [864, 75] width 295 height 40
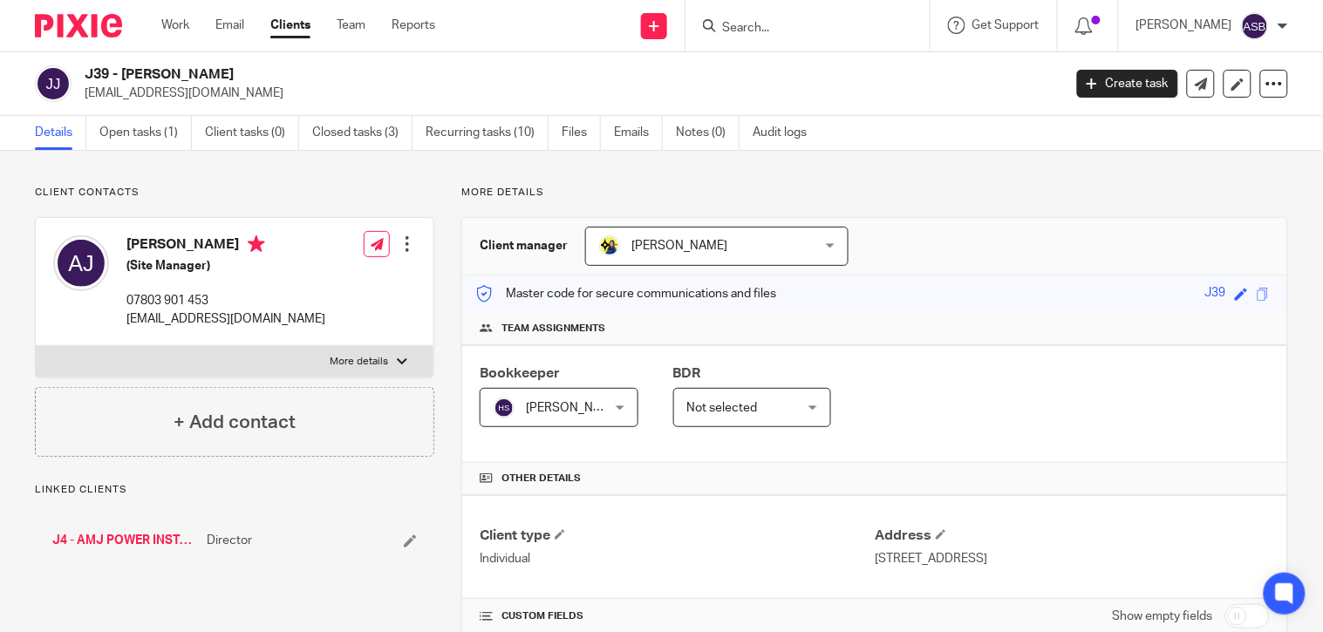
click at [766, 29] on input "Search" at bounding box center [798, 29] width 157 height 16
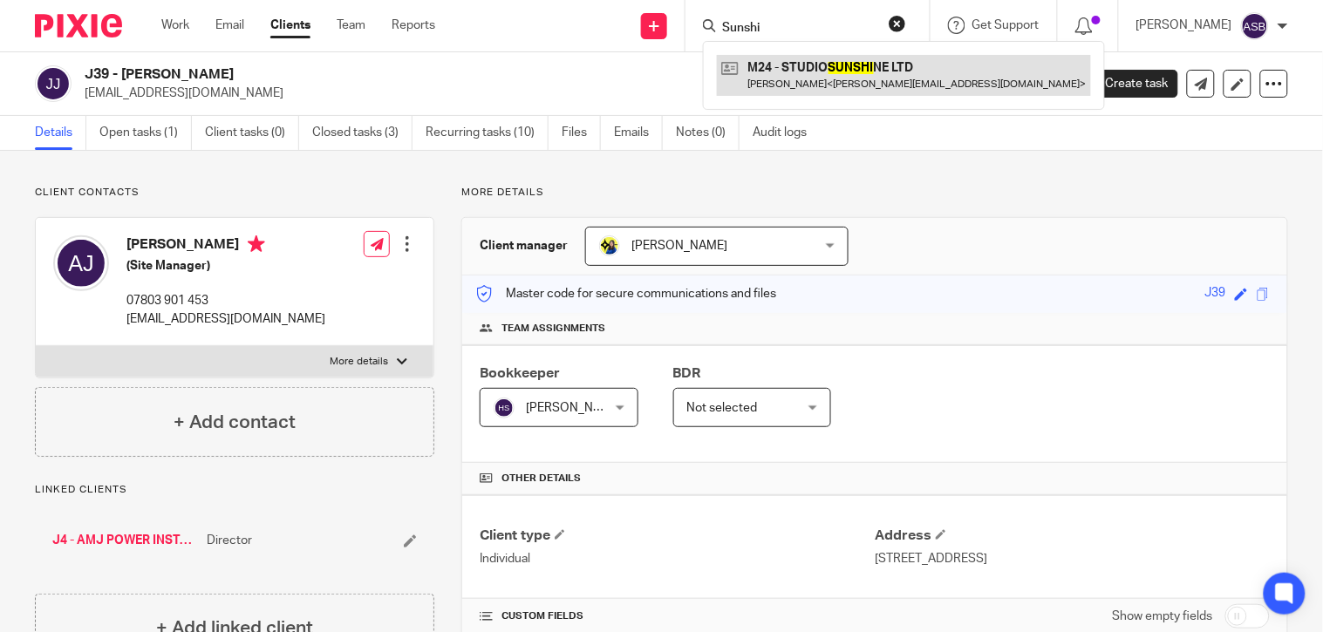
type input "Sunshi"
click at [820, 65] on link at bounding box center [904, 75] width 374 height 40
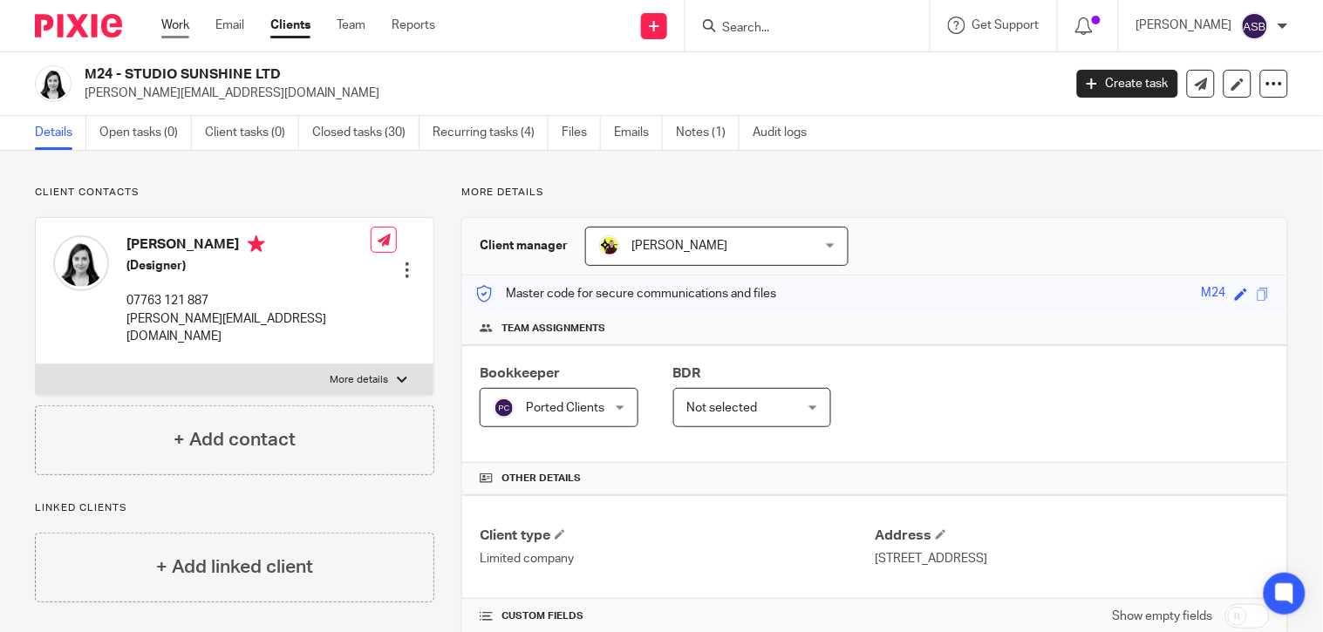
click at [171, 23] on link "Work" at bounding box center [175, 25] width 28 height 17
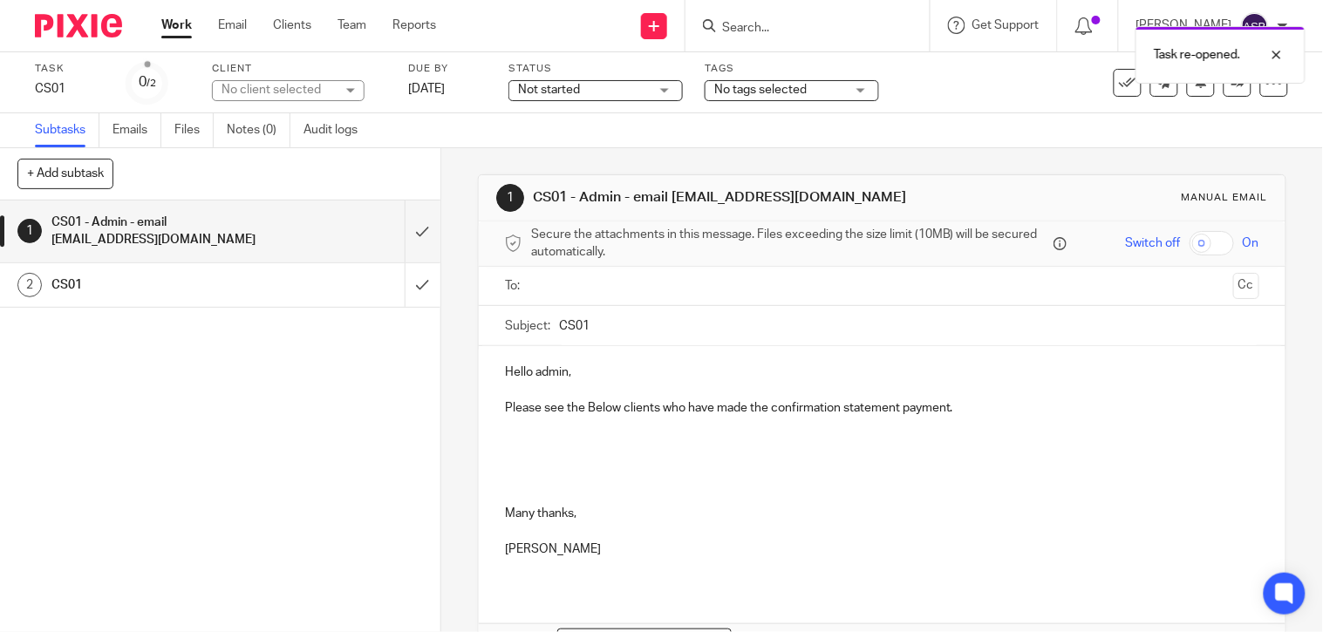
drag, startPoint x: 667, startPoint y: 198, endPoint x: 828, endPoint y: 202, distance: 161.4
click at [828, 202] on h1 "CS01 - Admin - email admin@starbridge.uk" at bounding box center [726, 197] width 386 height 18
copy h1 "admin@starbridge.uk"
click at [523, 282] on div "To: Cc" at bounding box center [882, 286] width 754 height 39
click at [537, 286] on input "text" at bounding box center [881, 286] width 689 height 20
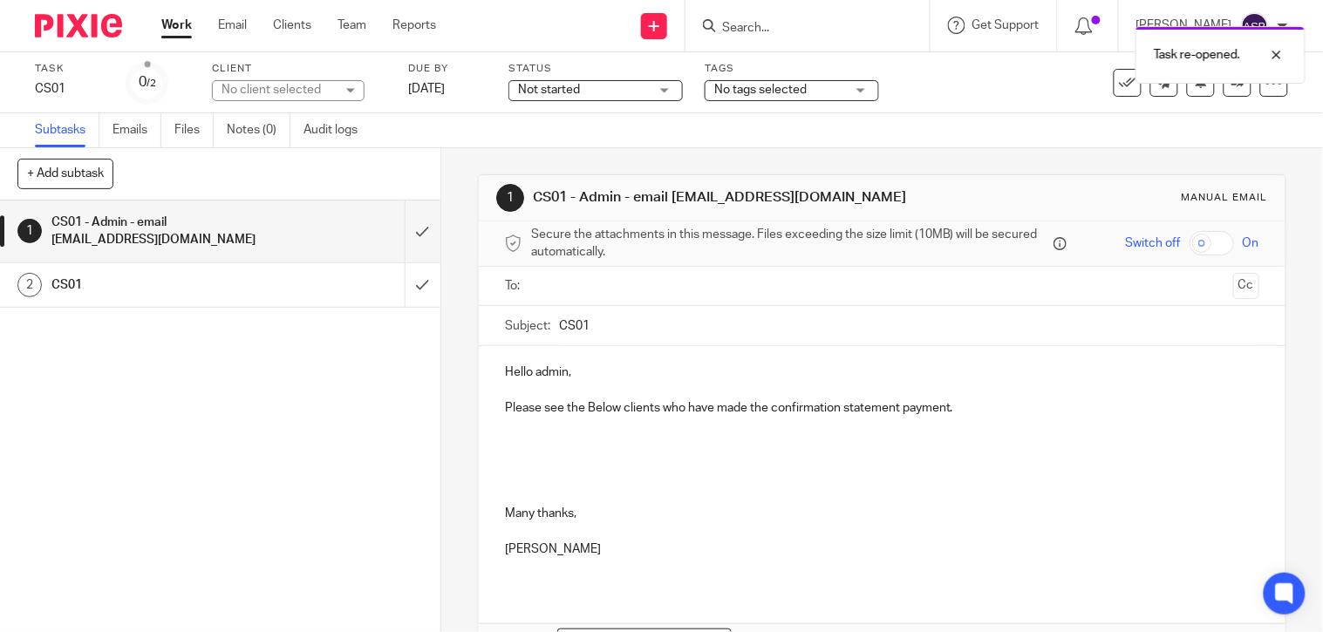
paste input "admin@starbridge.uk"
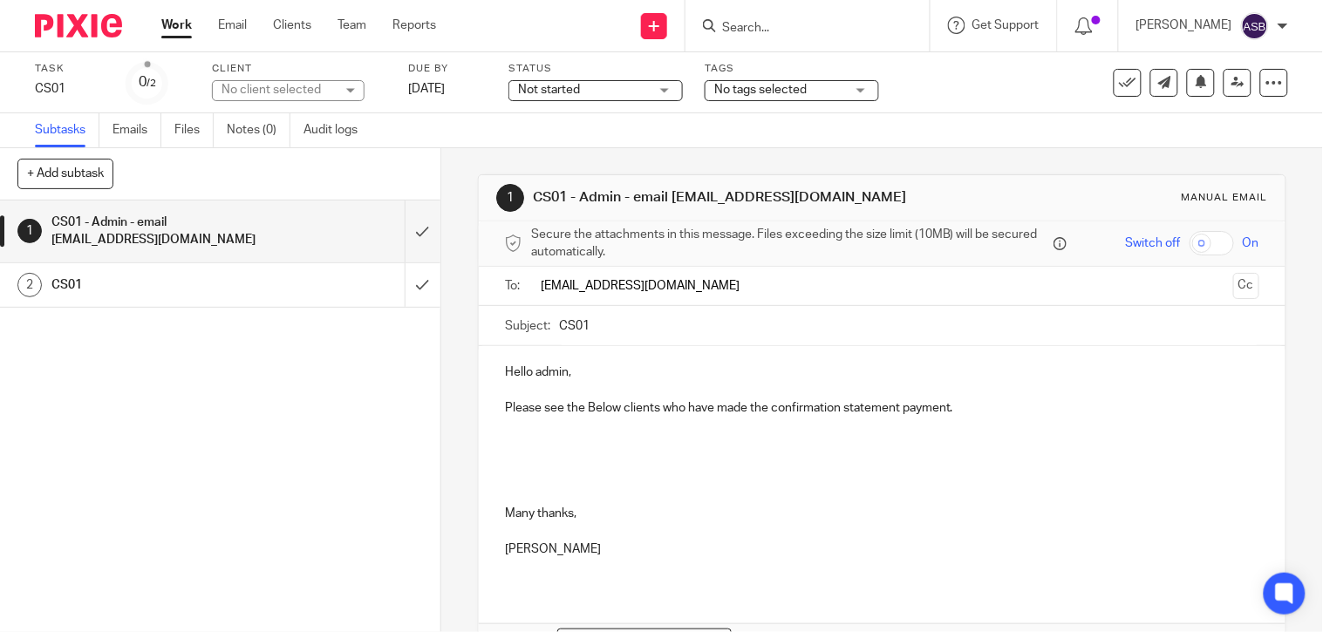
type input "admin@starbridge.uk"
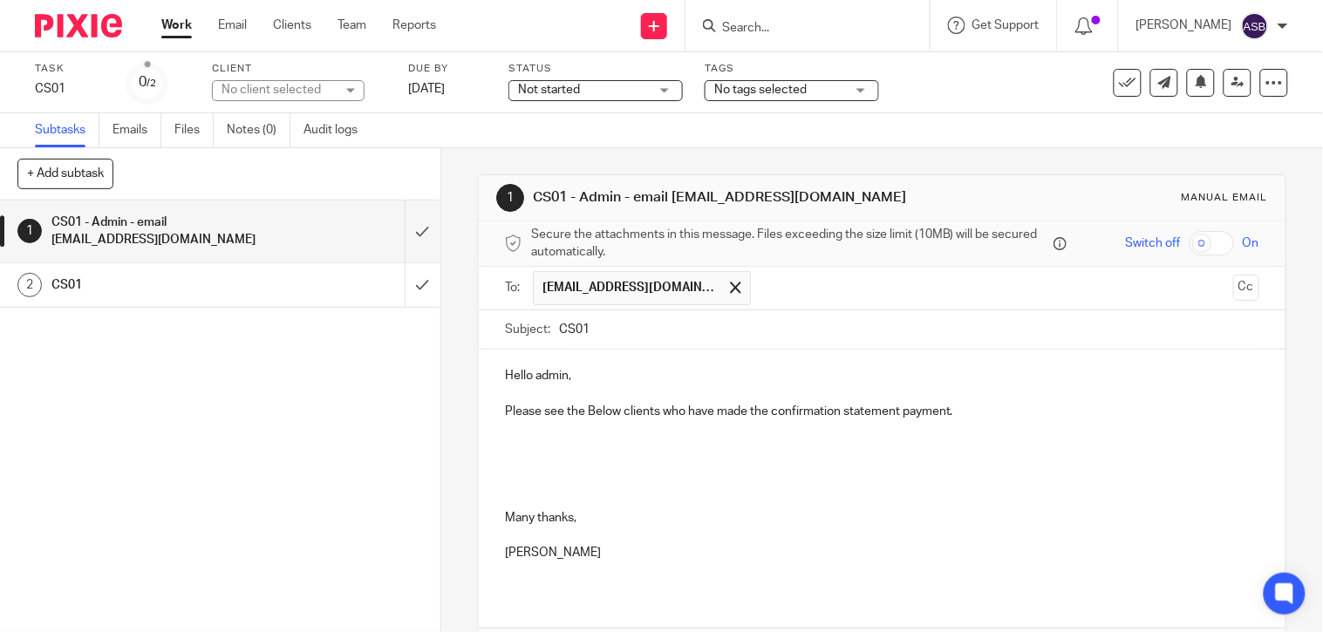
click at [587, 455] on p at bounding box center [882, 446] width 754 height 17
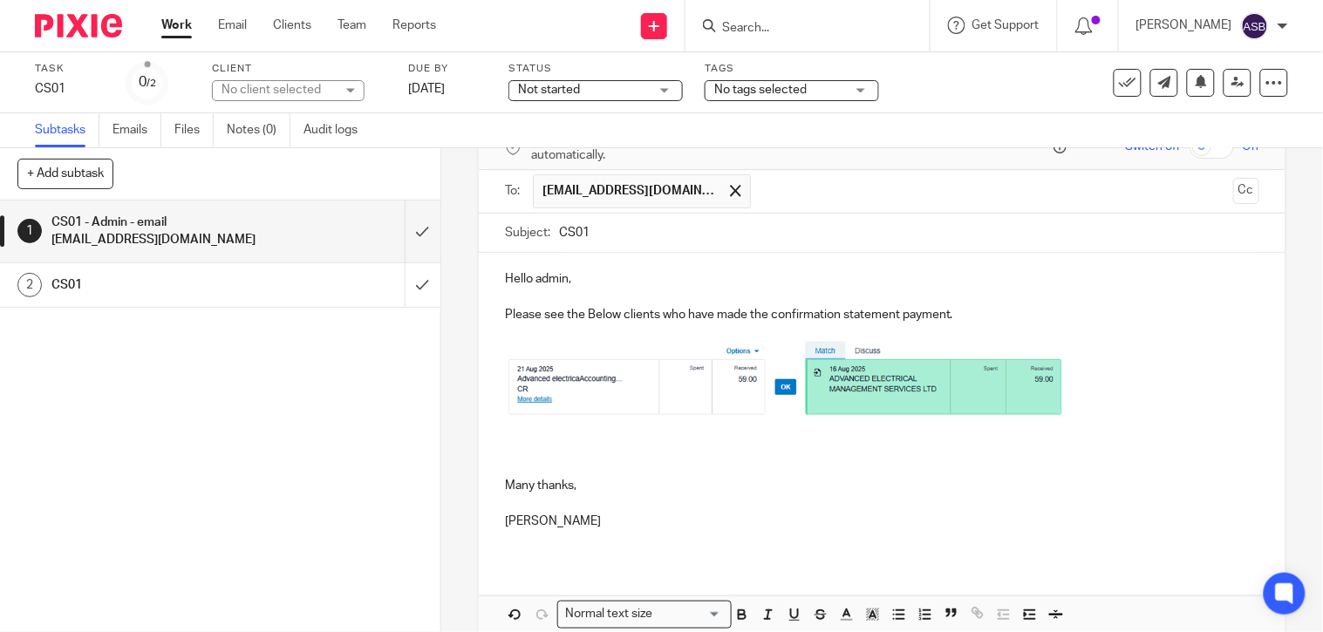
scroll to position [181, 0]
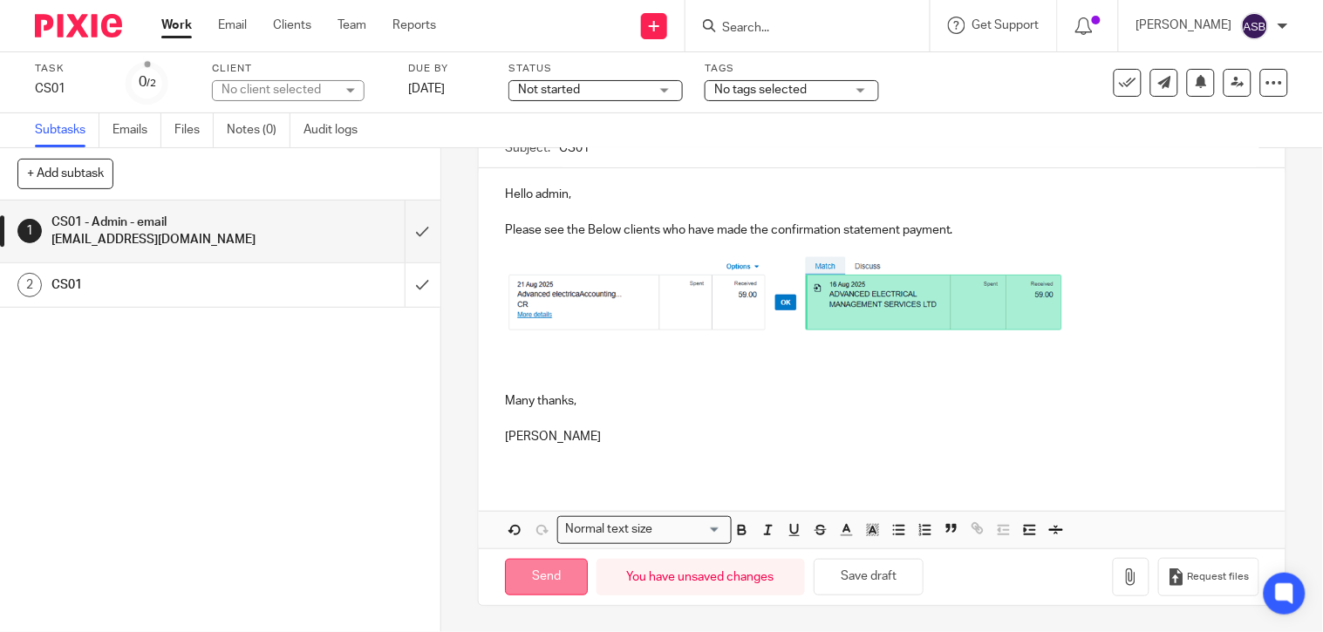
click at [559, 577] on input "Send" at bounding box center [546, 577] width 83 height 37
type input "Sent"
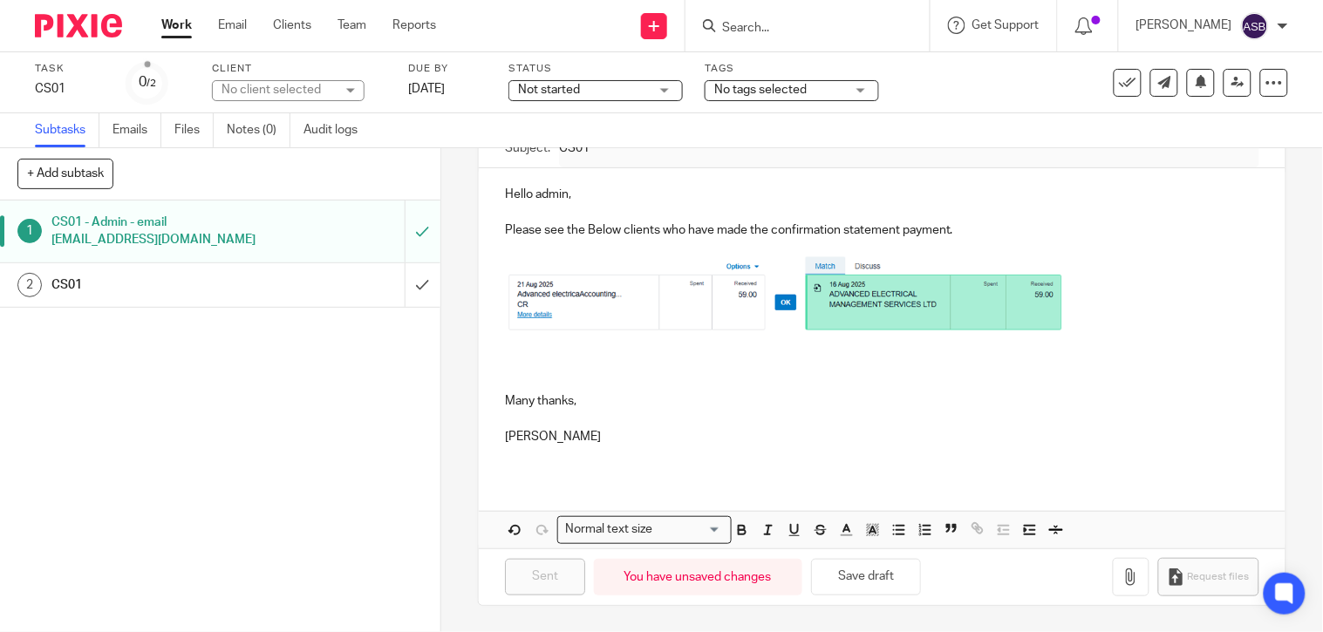
click at [744, 32] on input "Search" at bounding box center [798, 29] width 157 height 16
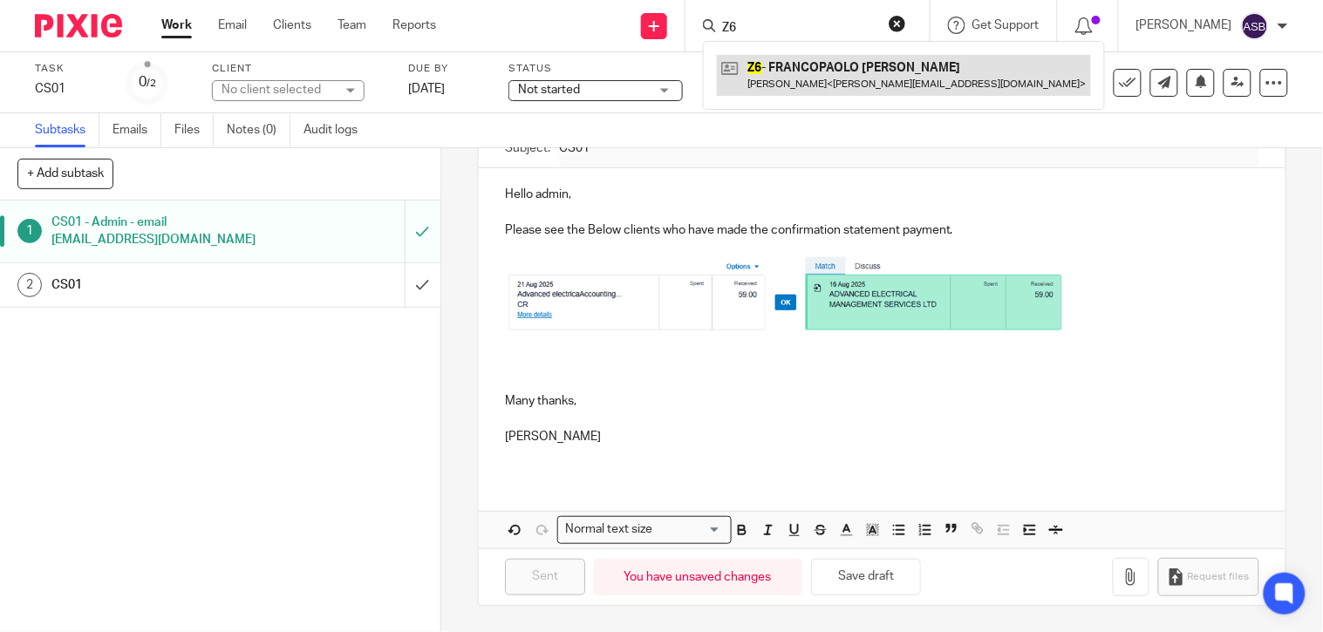
type input "Z6"
click at [753, 81] on link at bounding box center [904, 75] width 374 height 40
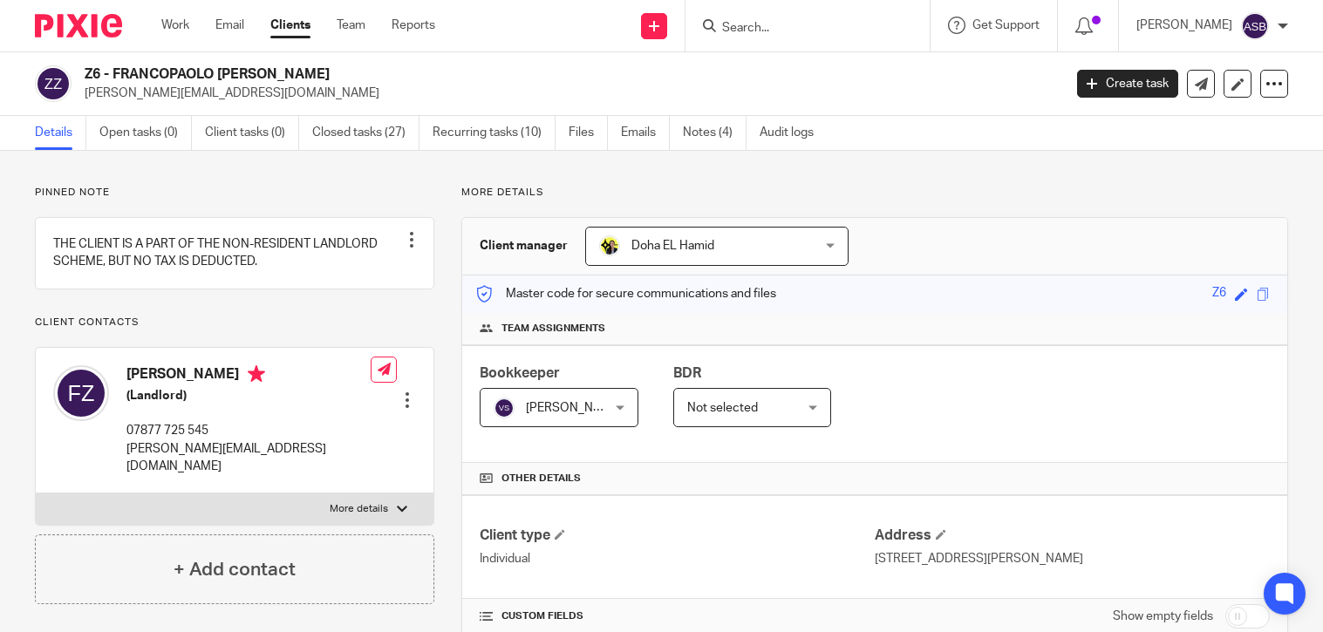
click at [306, 71] on h2 "Z6 - FRANCOPAOLO [PERSON_NAME]" at bounding box center [471, 74] width 772 height 18
click at [733, 24] on input "Search" at bounding box center [798, 29] width 157 height 16
paste input "FRANCOPAOLO ZEPPETELLI"
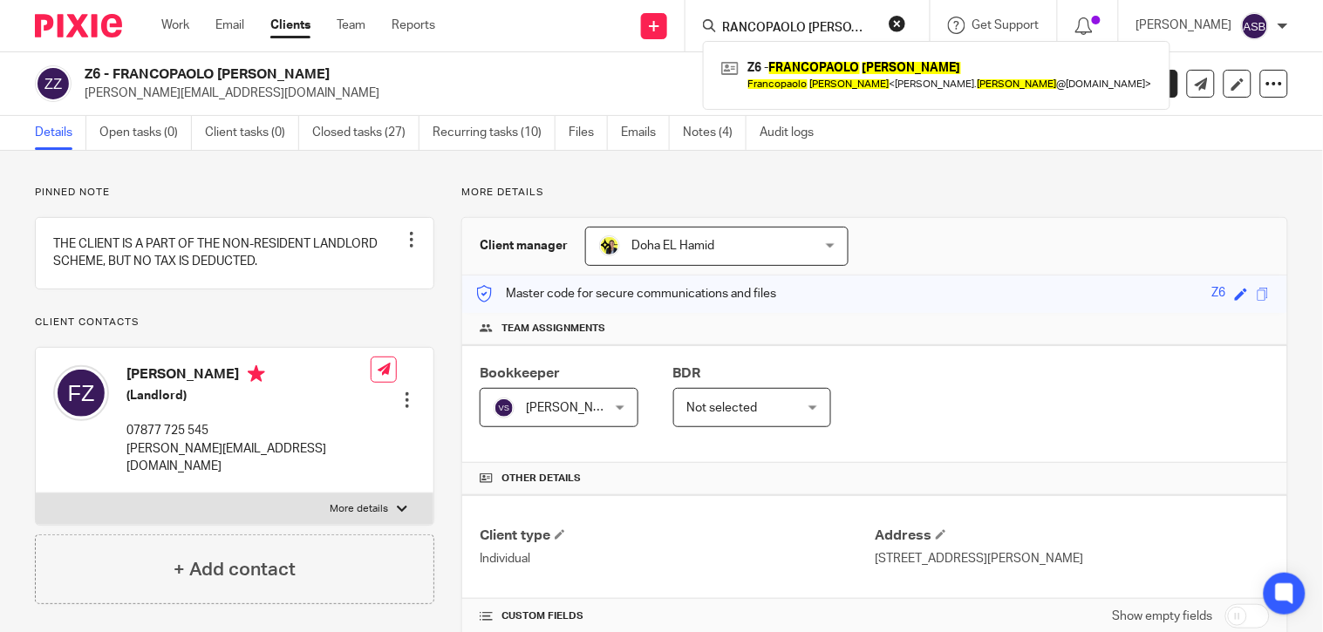
type input "FRANCOPAOLO ZEPPETELLI"
click at [888, 26] on button "reset" at bounding box center [896, 23] width 17 height 17
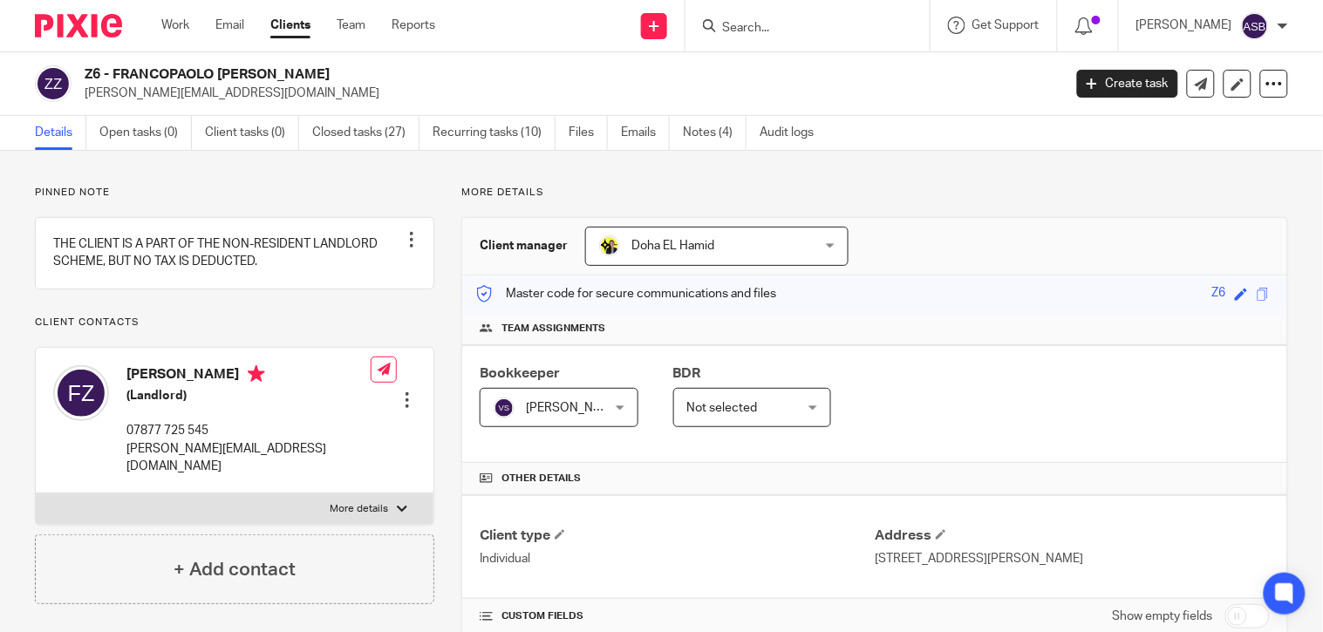
click at [720, 32] on input "Search" at bounding box center [798, 29] width 157 height 16
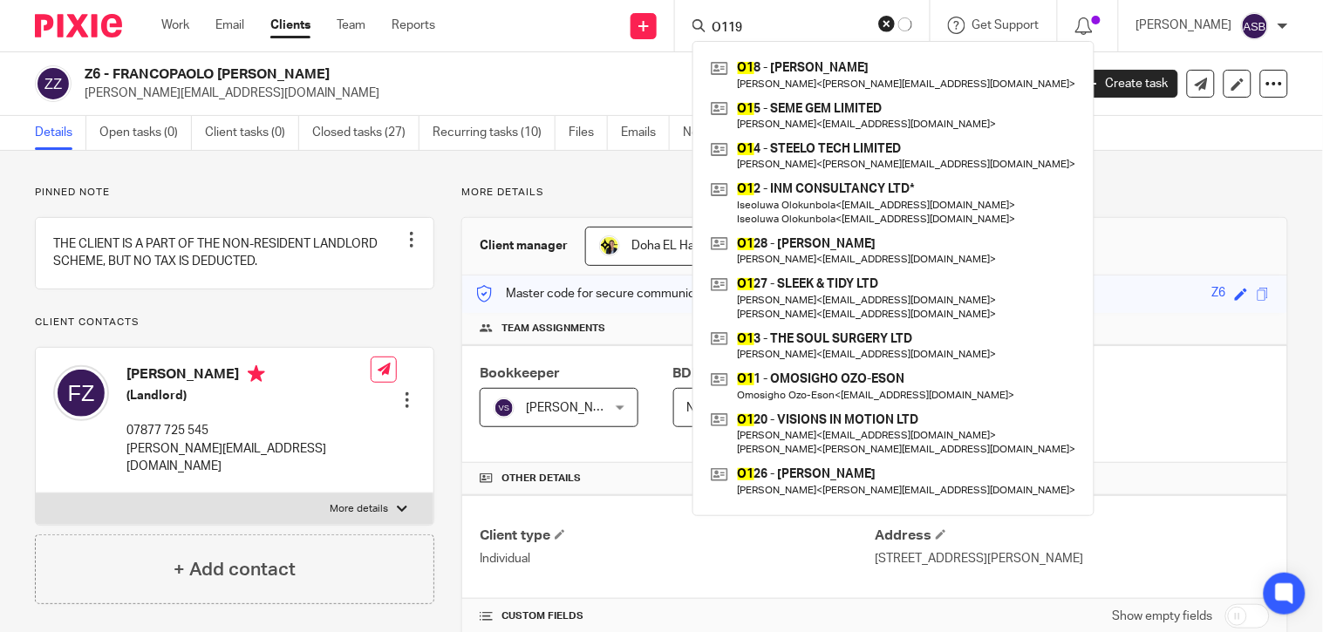
type input "O119"
click button "submit" at bounding box center [0, 0] width 0 height 0
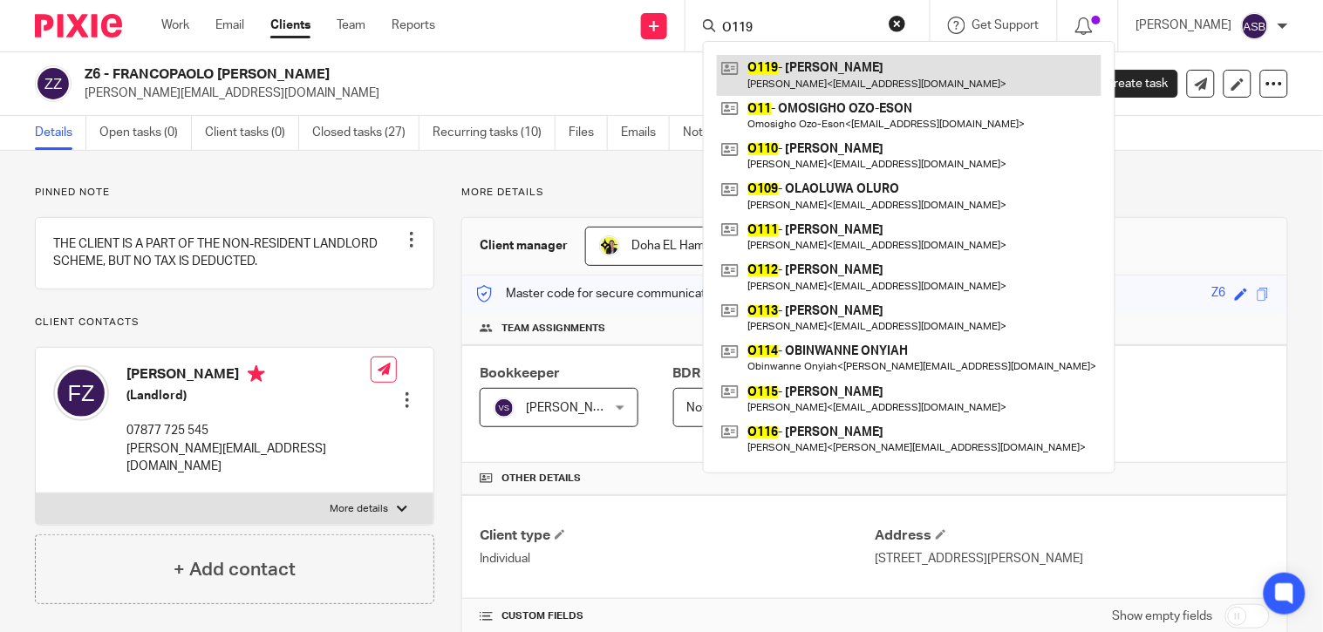
click at [863, 71] on link at bounding box center [909, 75] width 384 height 40
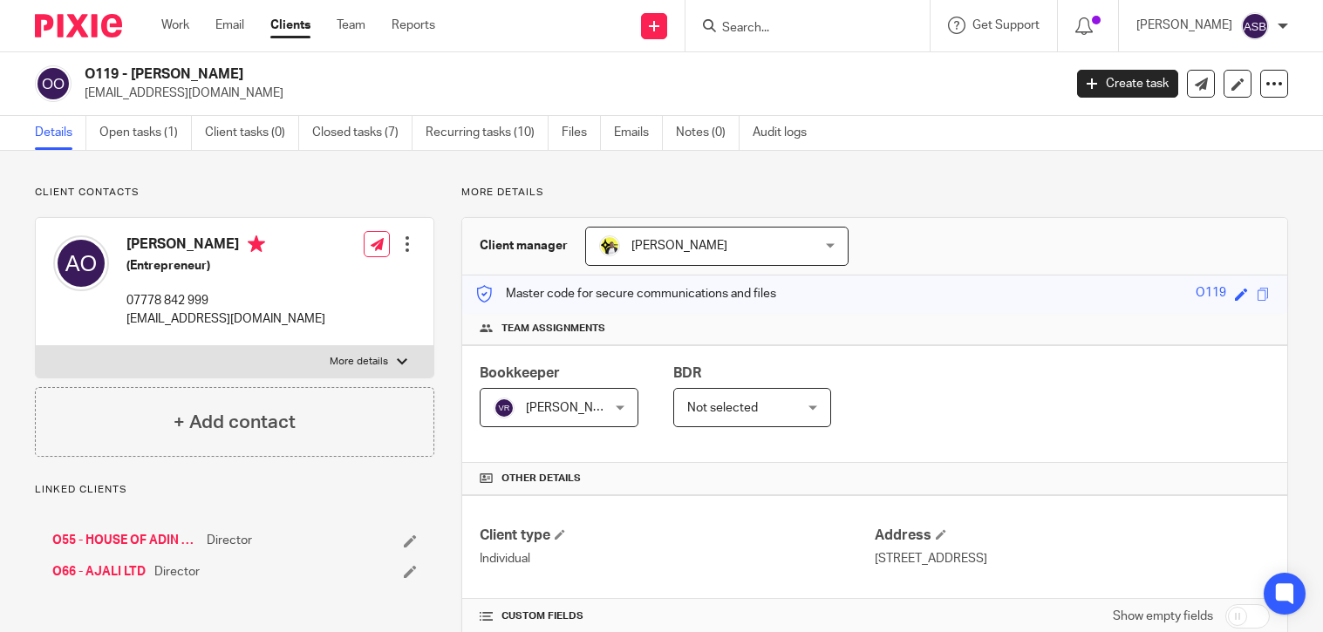
click at [316, 85] on p "[EMAIL_ADDRESS][DOMAIN_NAME]" at bounding box center [568, 93] width 966 height 17
drag, startPoint x: 135, startPoint y: 72, endPoint x: 238, endPoint y: 77, distance: 103.0
click at [238, 77] on h2 "O119 - [PERSON_NAME]" at bounding box center [471, 74] width 772 height 18
copy h2 "[PERSON_NAME]"
click at [725, 28] on input "Search" at bounding box center [798, 29] width 157 height 16
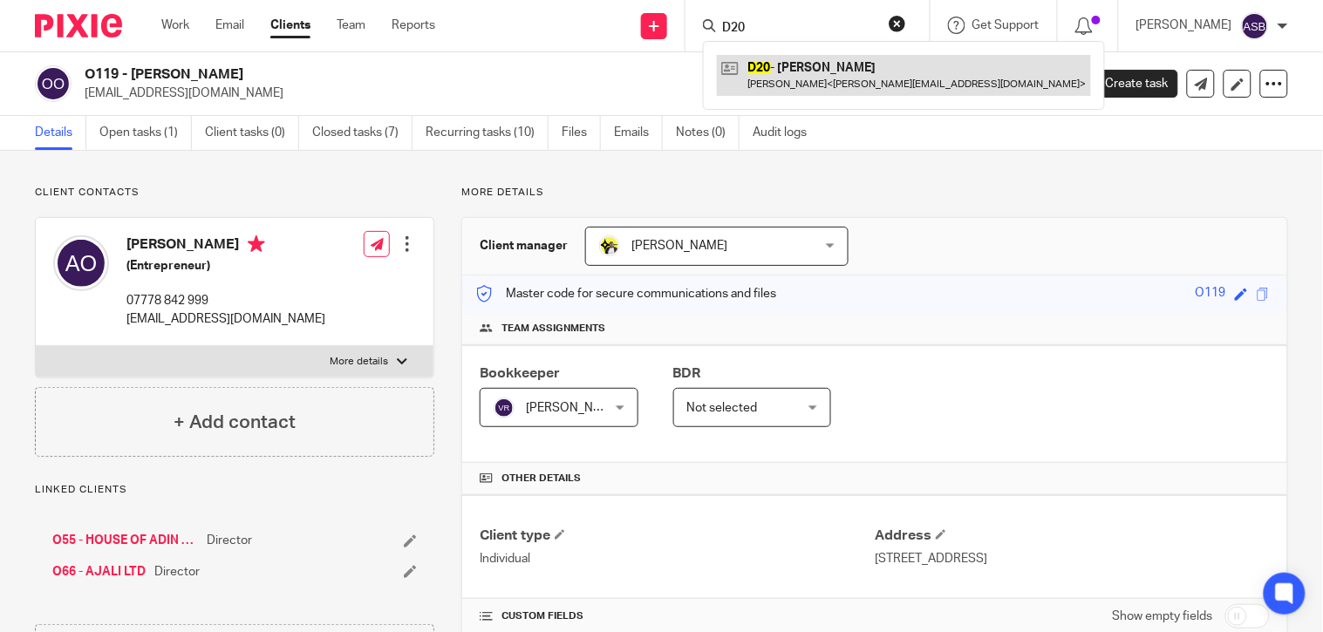
type input "D20"
click at [781, 65] on link at bounding box center [904, 75] width 374 height 40
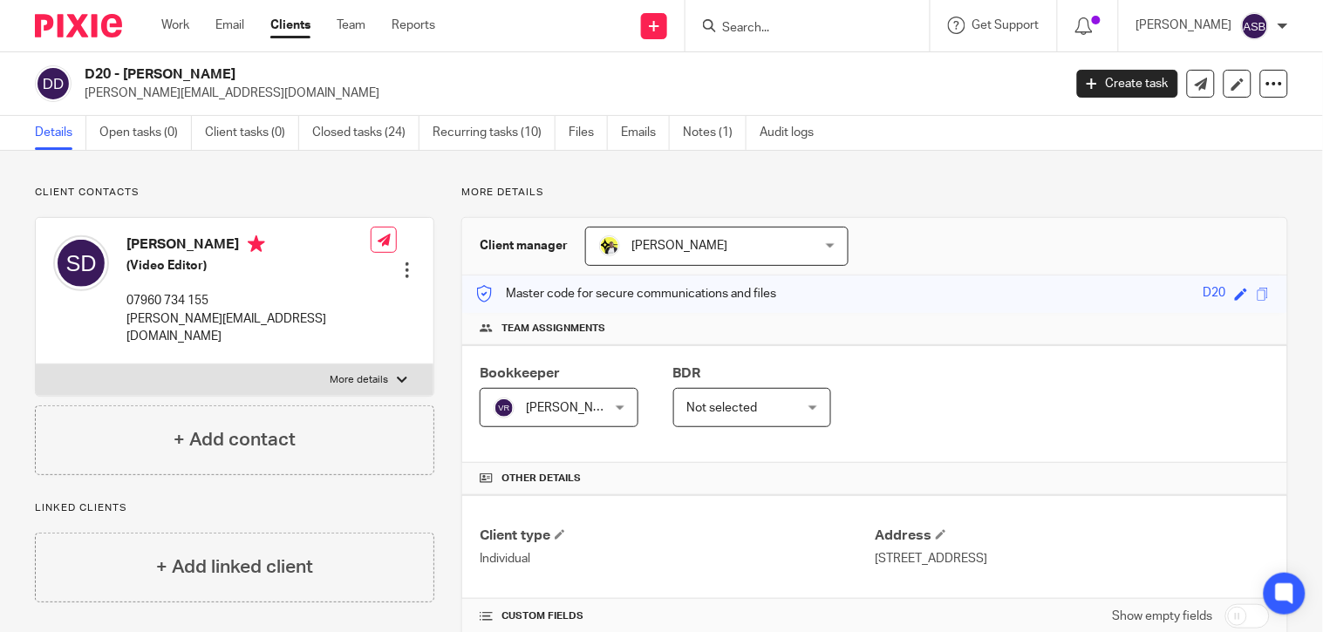
click at [747, 21] on input "Search" at bounding box center [798, 29] width 157 height 16
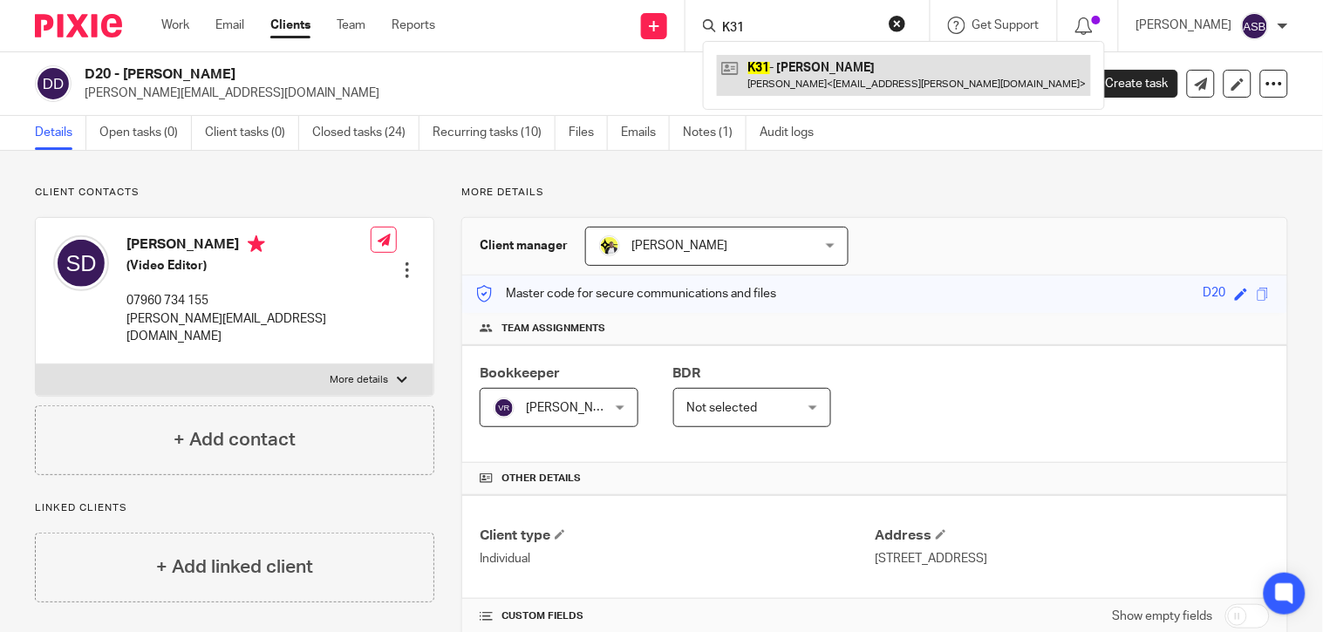
type input "K31"
click at [826, 76] on link at bounding box center [904, 75] width 374 height 40
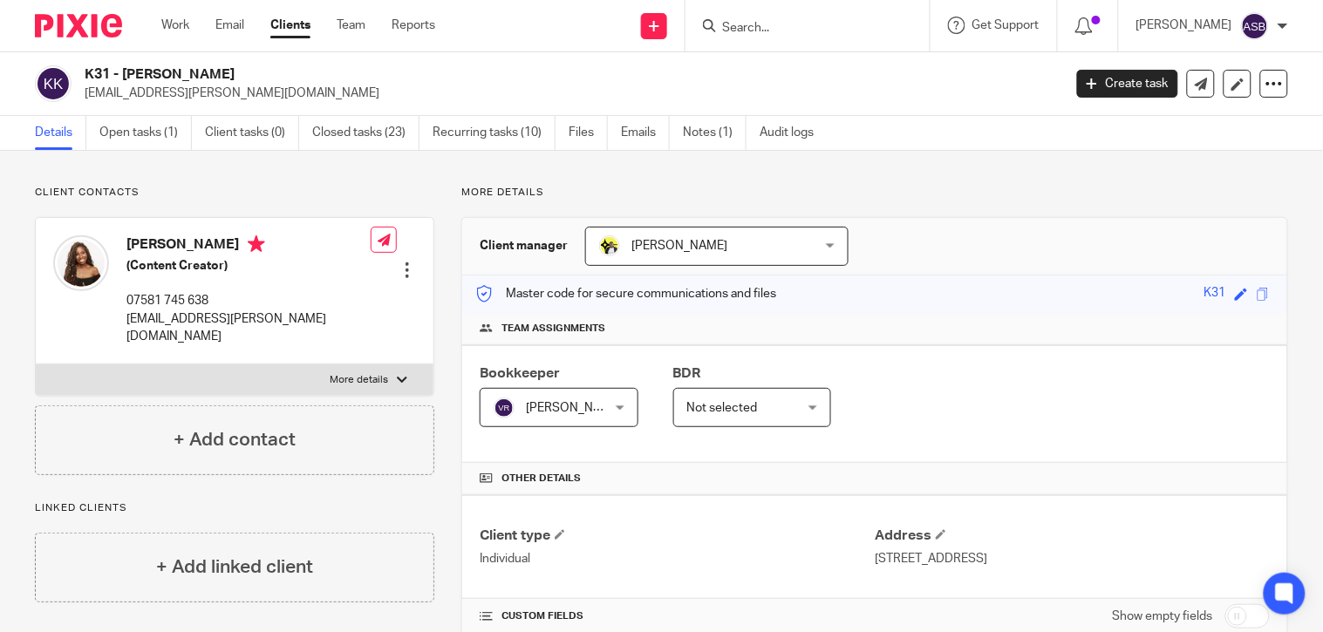
click at [778, 22] on input "Search" at bounding box center [798, 29] width 157 height 16
paste input "THABO MKWANANZI"
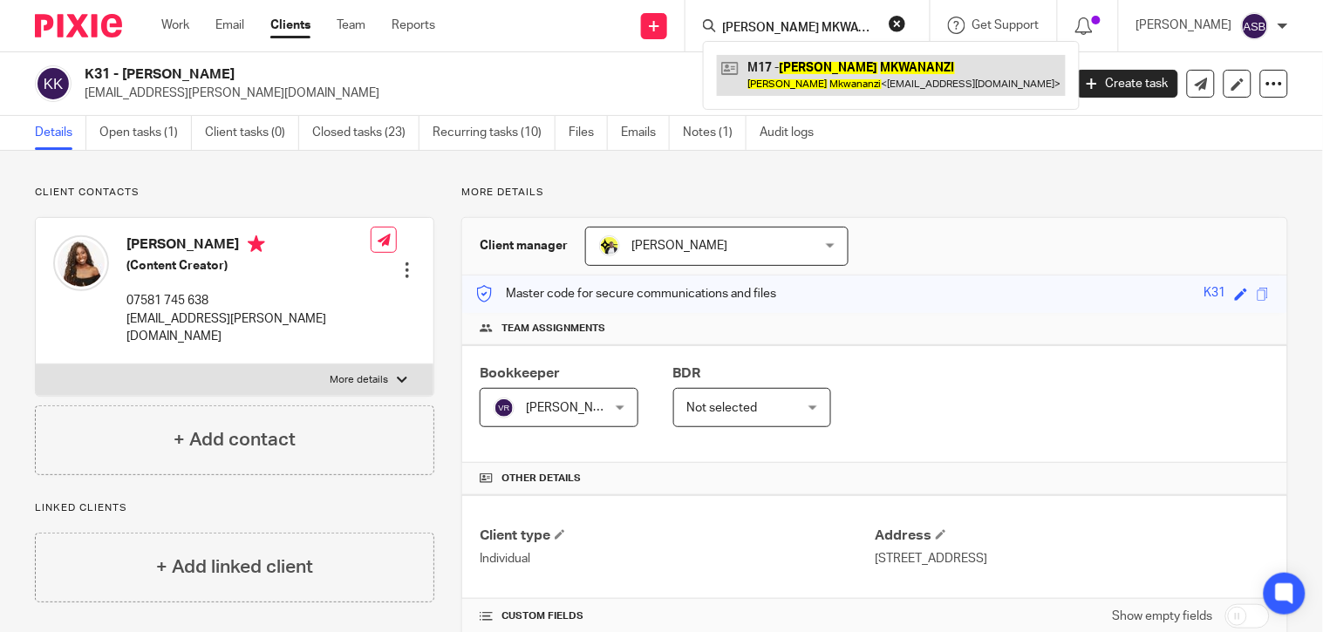
type input "THABO MKWANANZI"
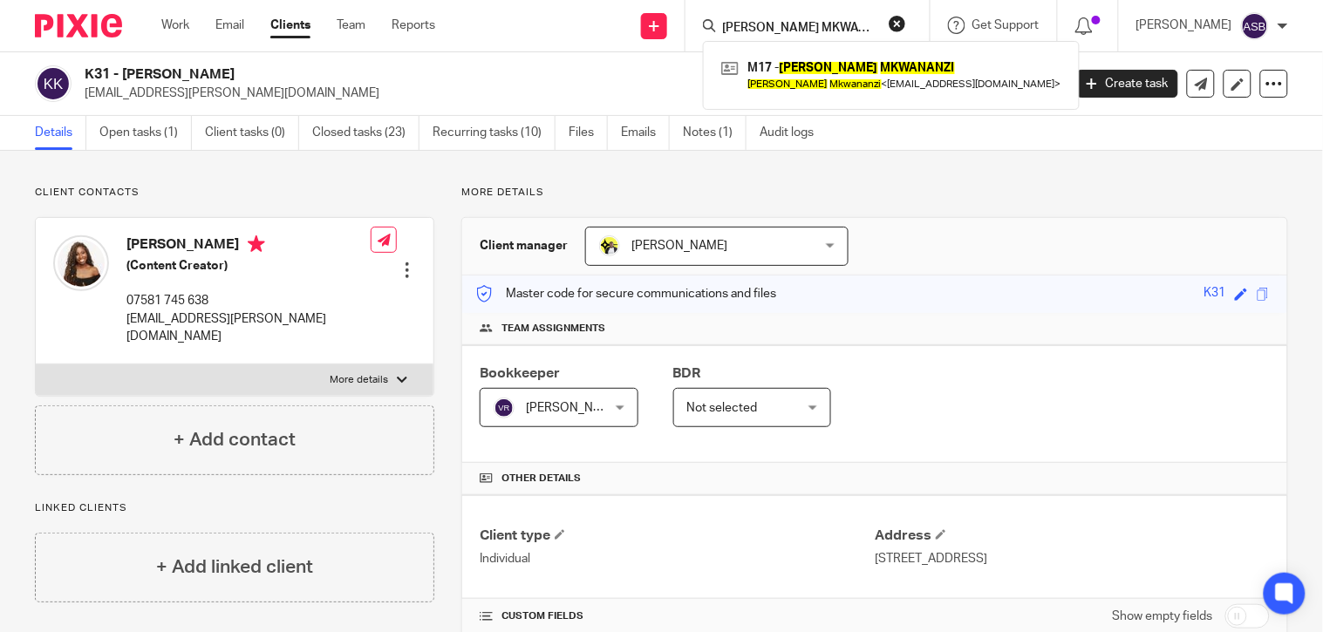
drag, startPoint x: 795, startPoint y: 71, endPoint x: 751, endPoint y: 51, distance: 49.1
click at [796, 72] on link at bounding box center [891, 75] width 349 height 40
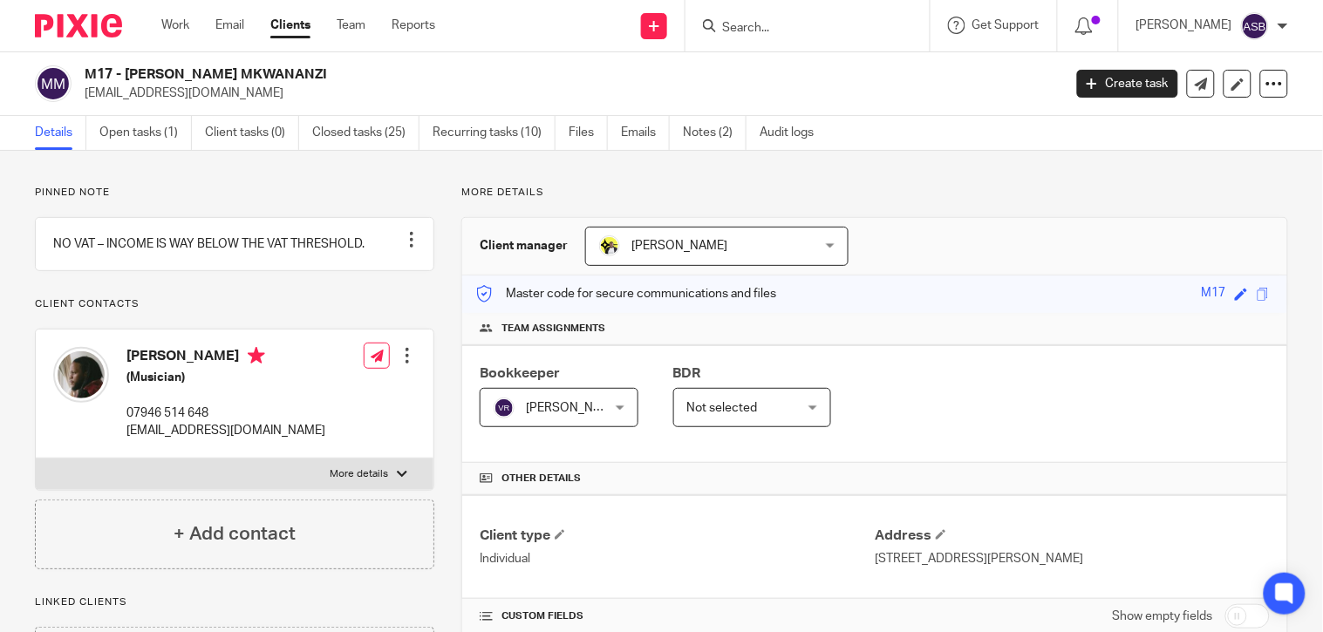
click at [733, 22] on input "Search" at bounding box center [798, 29] width 157 height 16
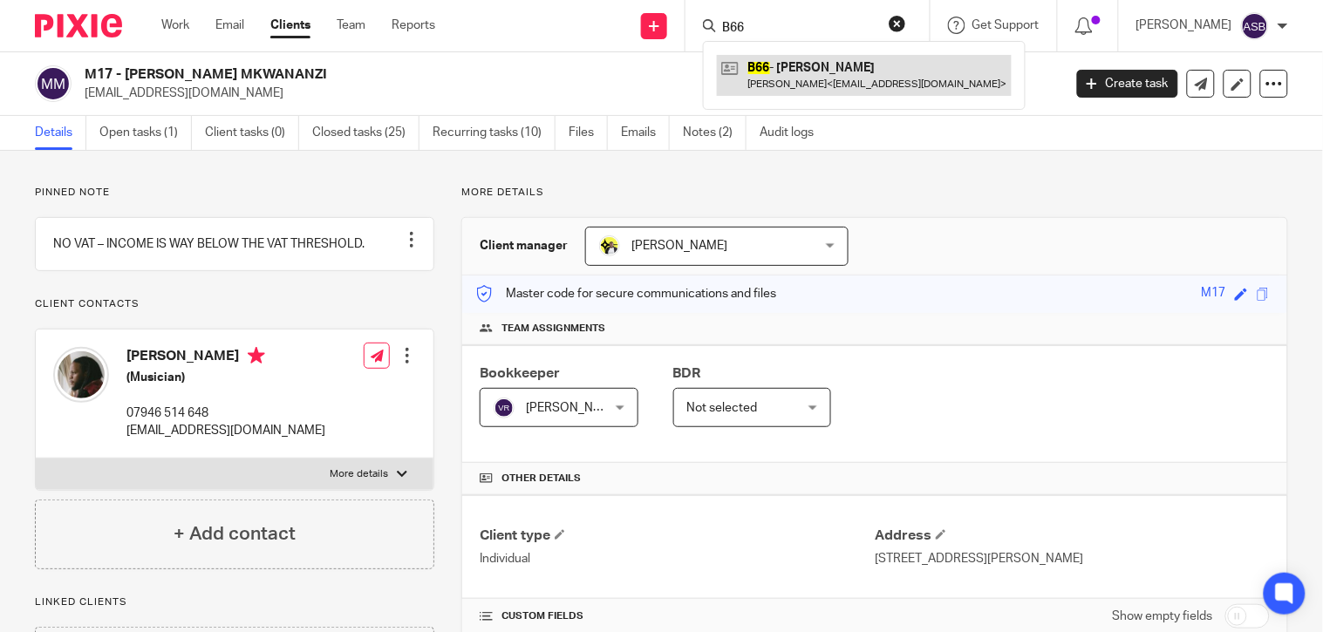
type input "B66"
click at [791, 57] on link at bounding box center [864, 75] width 295 height 40
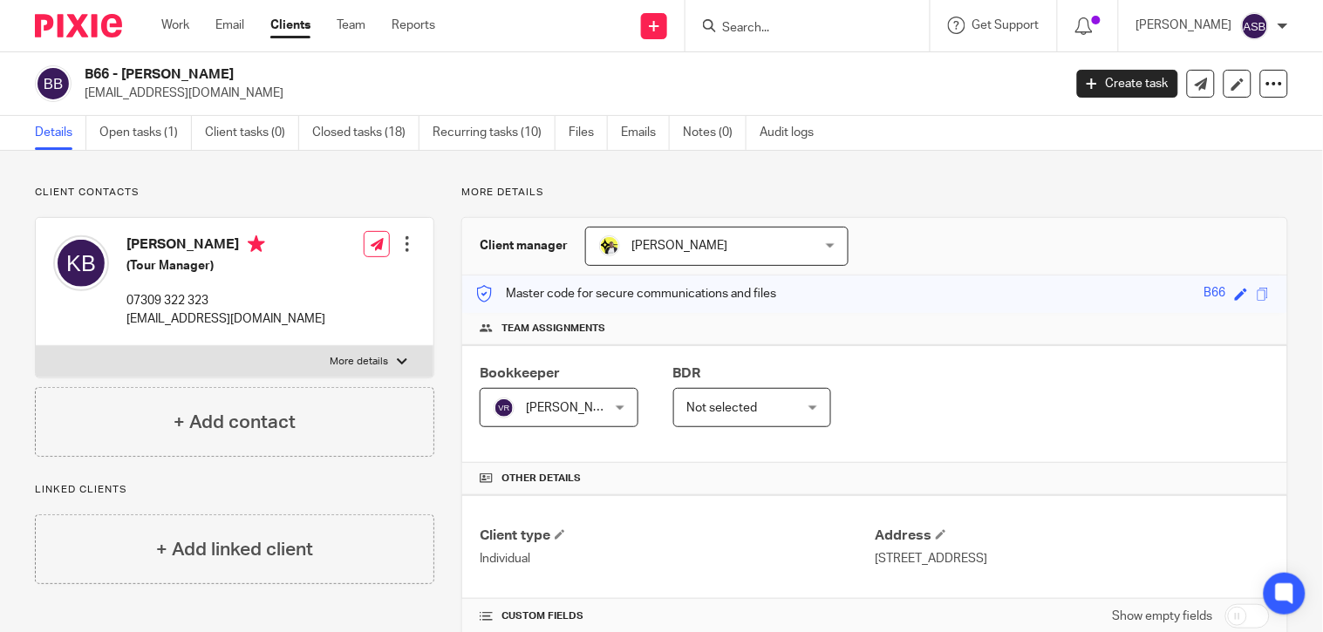
click at [730, 24] on input "Search" at bounding box center [798, 29] width 157 height 16
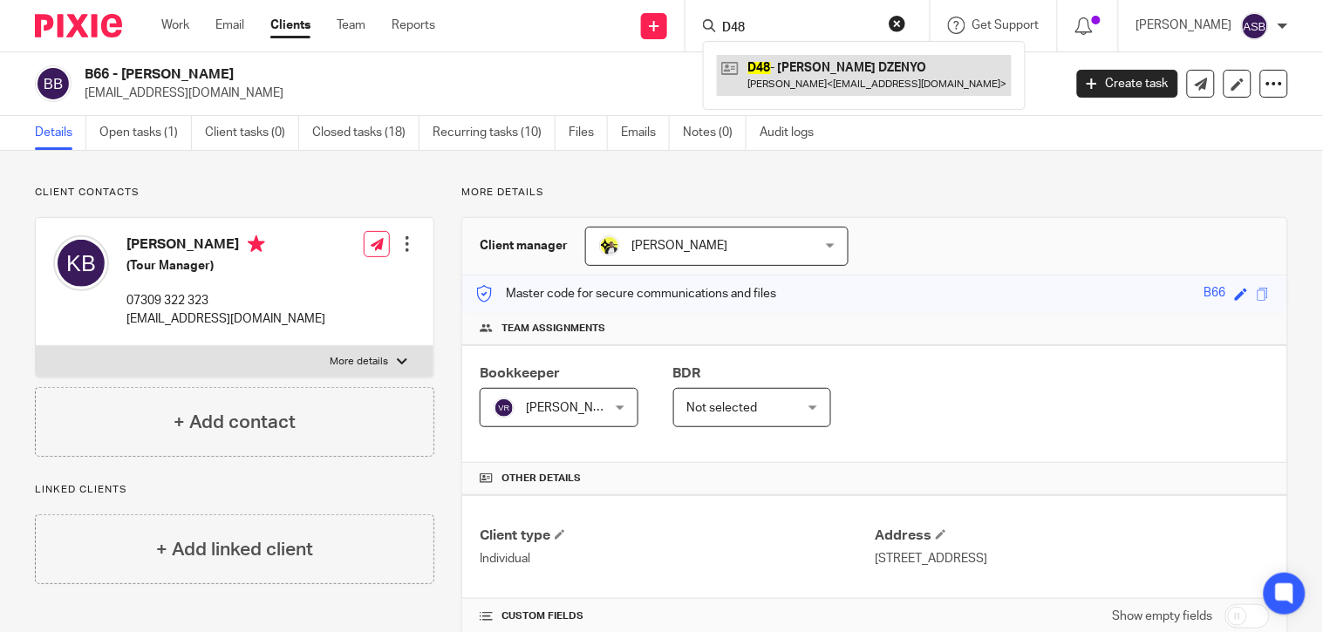
type input "D48"
click at [776, 64] on link at bounding box center [864, 75] width 295 height 40
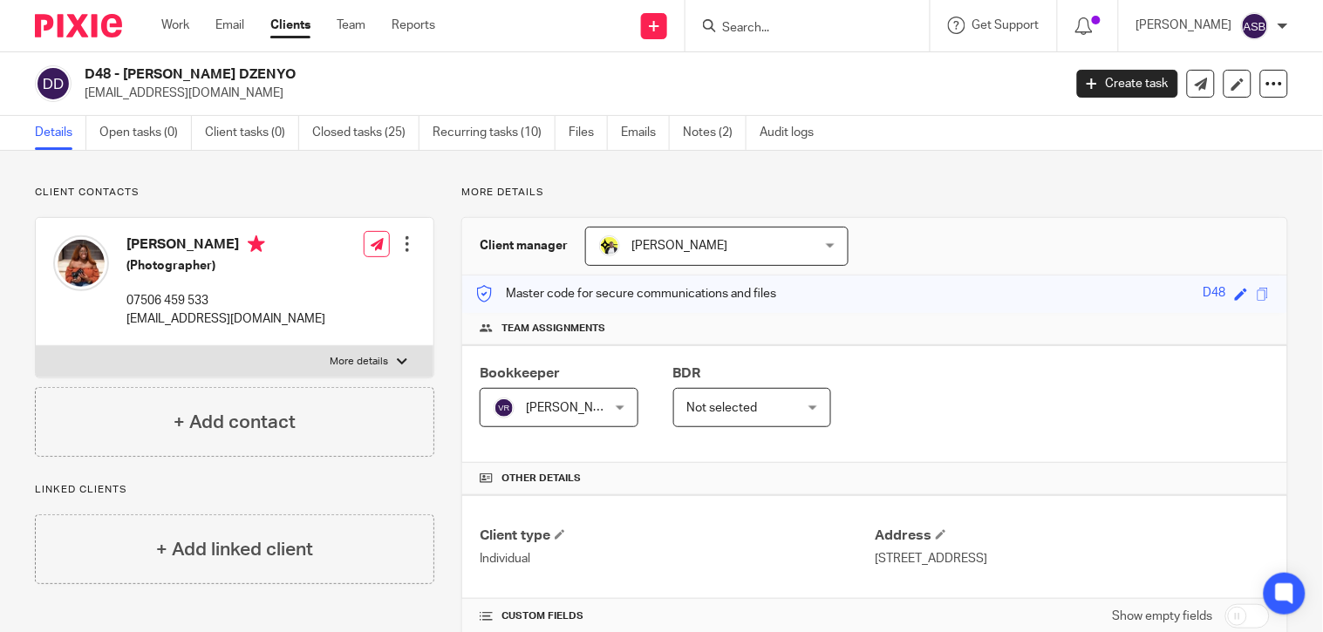
click at [763, 31] on input "Search" at bounding box center [798, 29] width 157 height 16
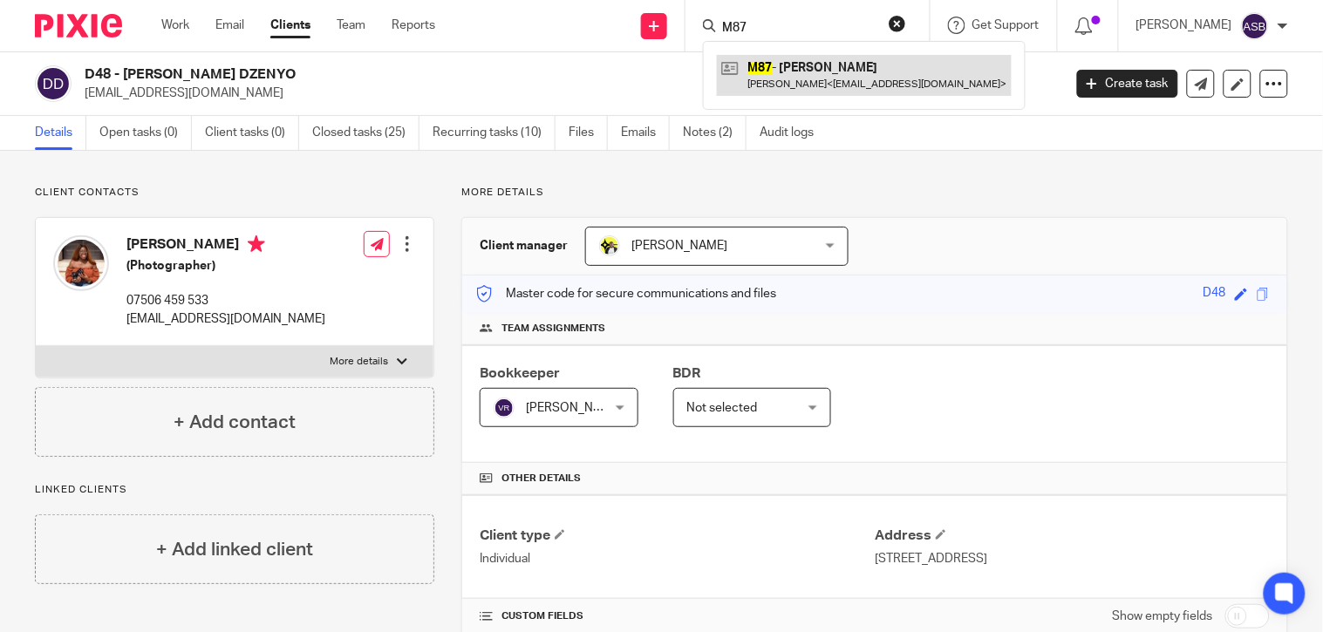
type input "M87"
click at [799, 83] on link at bounding box center [864, 75] width 295 height 40
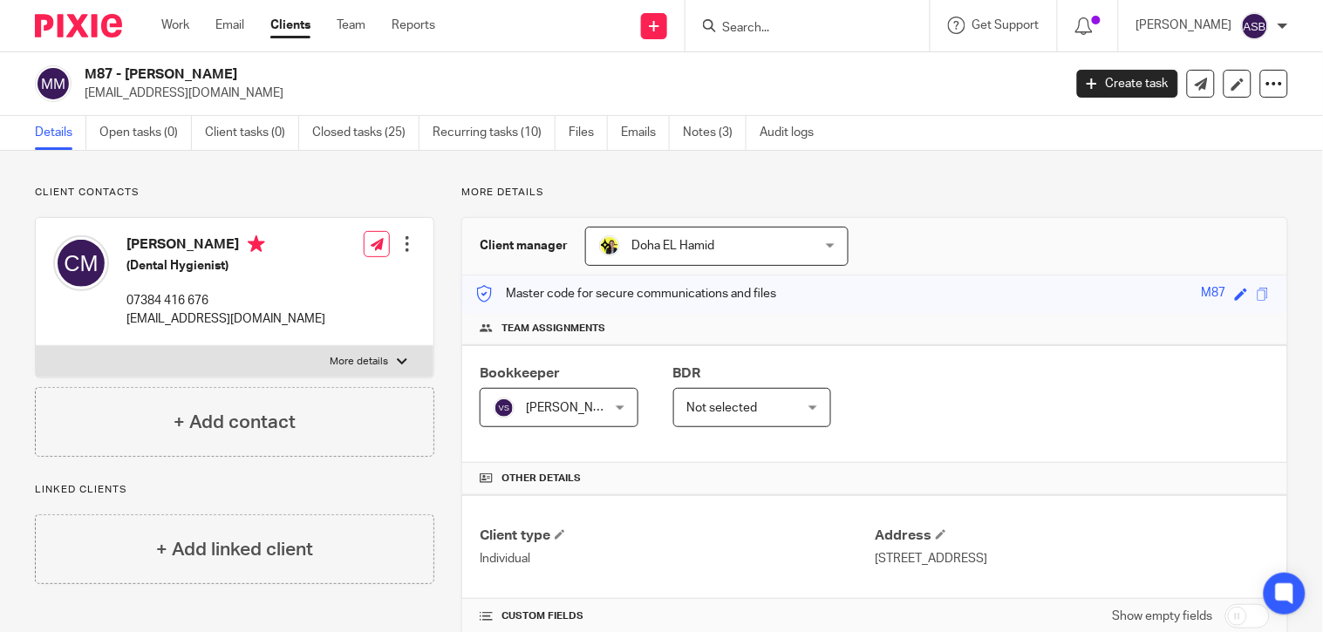
drag, startPoint x: 125, startPoint y: 71, endPoint x: 227, endPoint y: 79, distance: 102.3
click at [227, 79] on h2 "M87 - [PERSON_NAME]" at bounding box center [471, 74] width 772 height 18
copy h2 "[PERSON_NAME]"
click at [793, 28] on input "Search" at bounding box center [798, 29] width 157 height 16
paste input "KJF ELECTRICAL SERVICES"
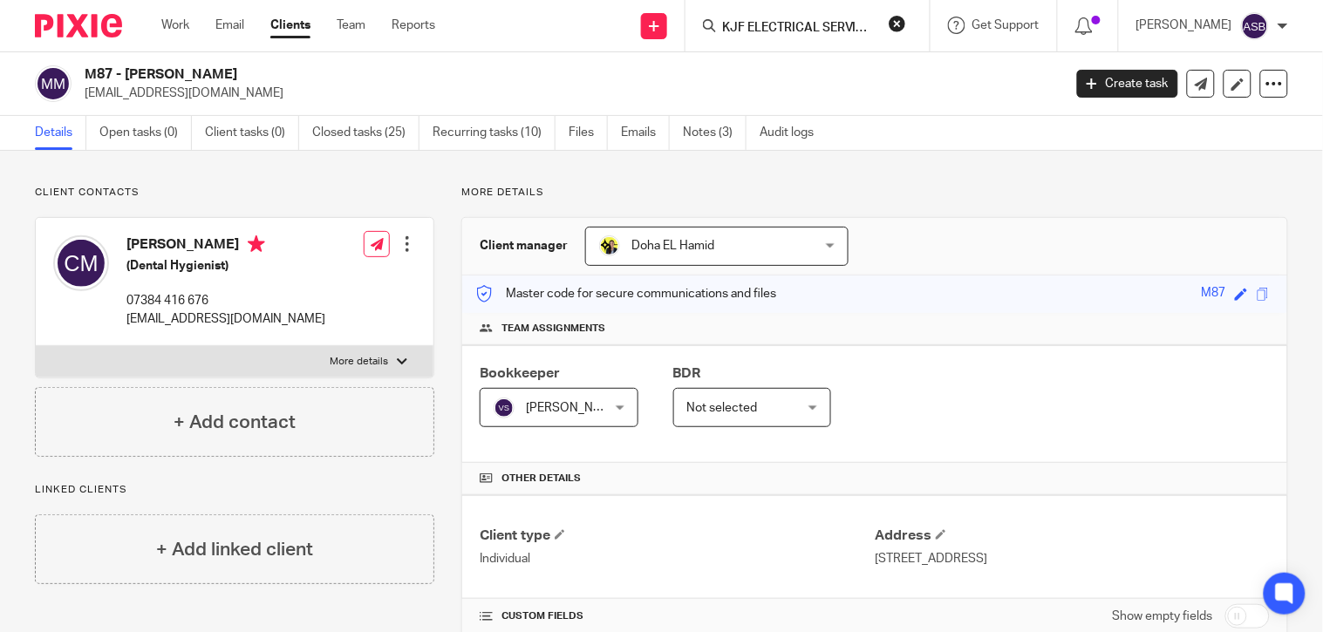
scroll to position [0, 3]
type input "KJF ELECTRICAL SERVICES"
click at [888, 19] on button "reset" at bounding box center [896, 23] width 17 height 17
click at [735, 26] on input "Search" at bounding box center [798, 29] width 157 height 16
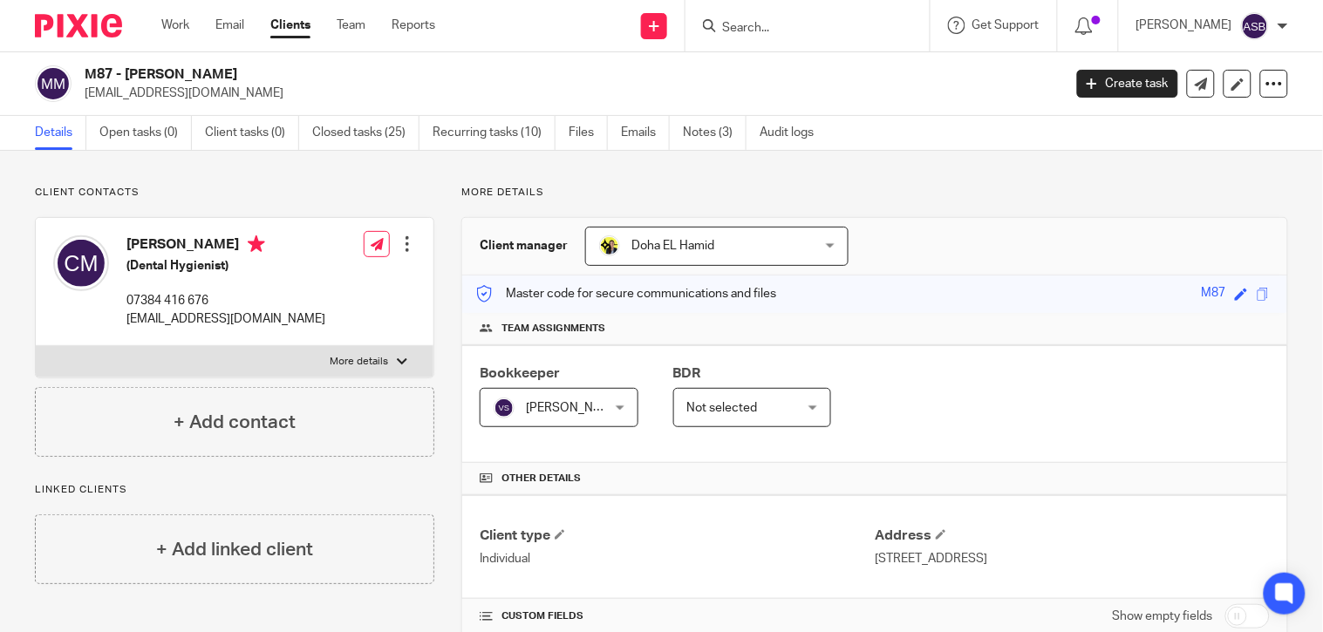
paste input "F29"
type input "F29"
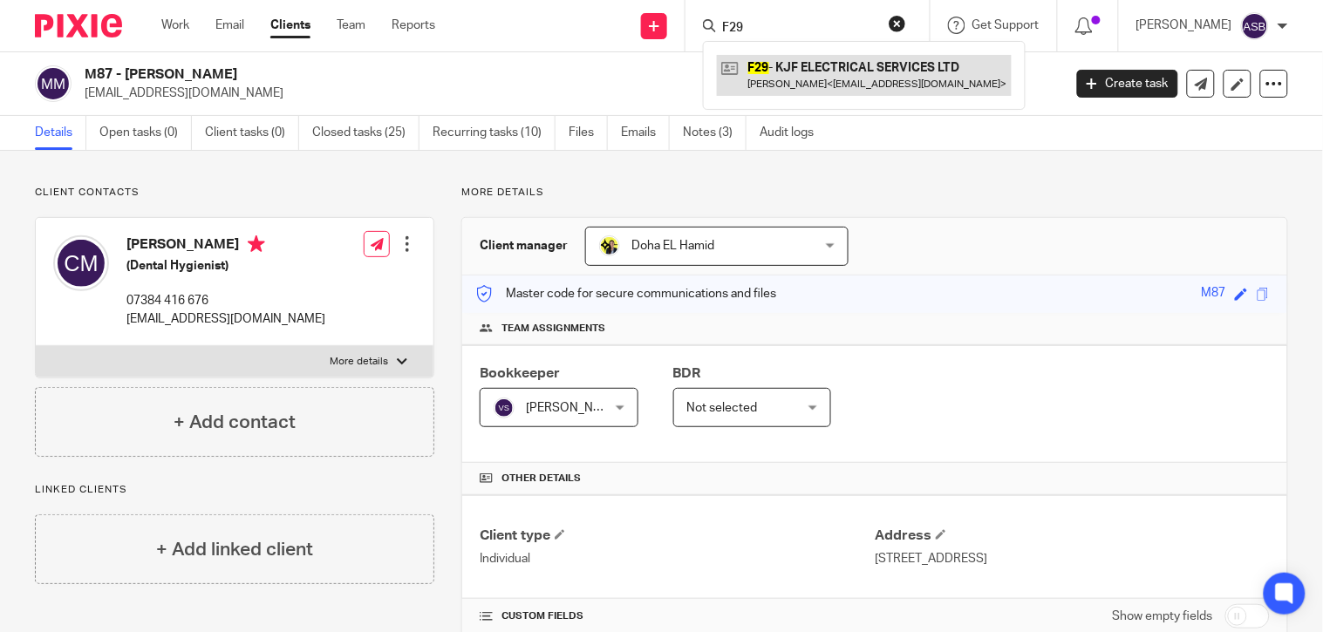
click at [792, 75] on link at bounding box center [864, 75] width 295 height 40
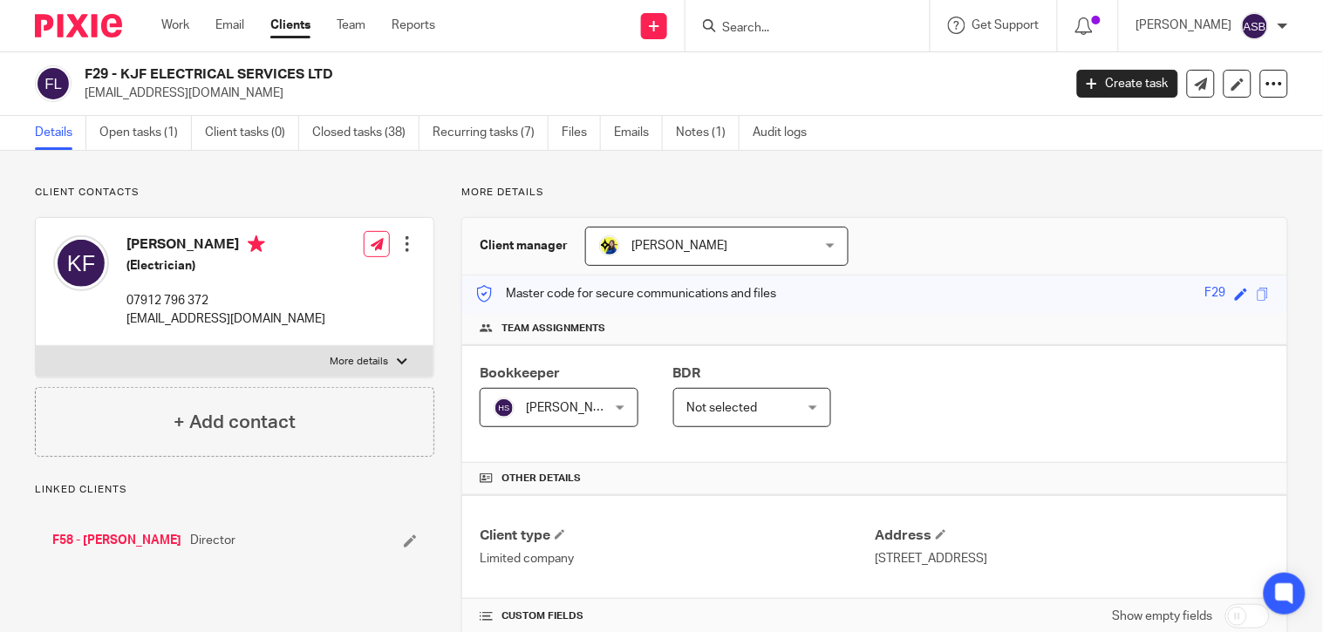
drag, startPoint x: 122, startPoint y: 74, endPoint x: 301, endPoint y: 72, distance: 178.7
click at [301, 72] on h2 "F29 - KJF ELECTRICAL SERVICES LTD" at bounding box center [471, 74] width 772 height 18
copy h2 "KJF ELECTRICAL SERVICES"
click at [756, 24] on input "Search" at bounding box center [798, 29] width 157 height 16
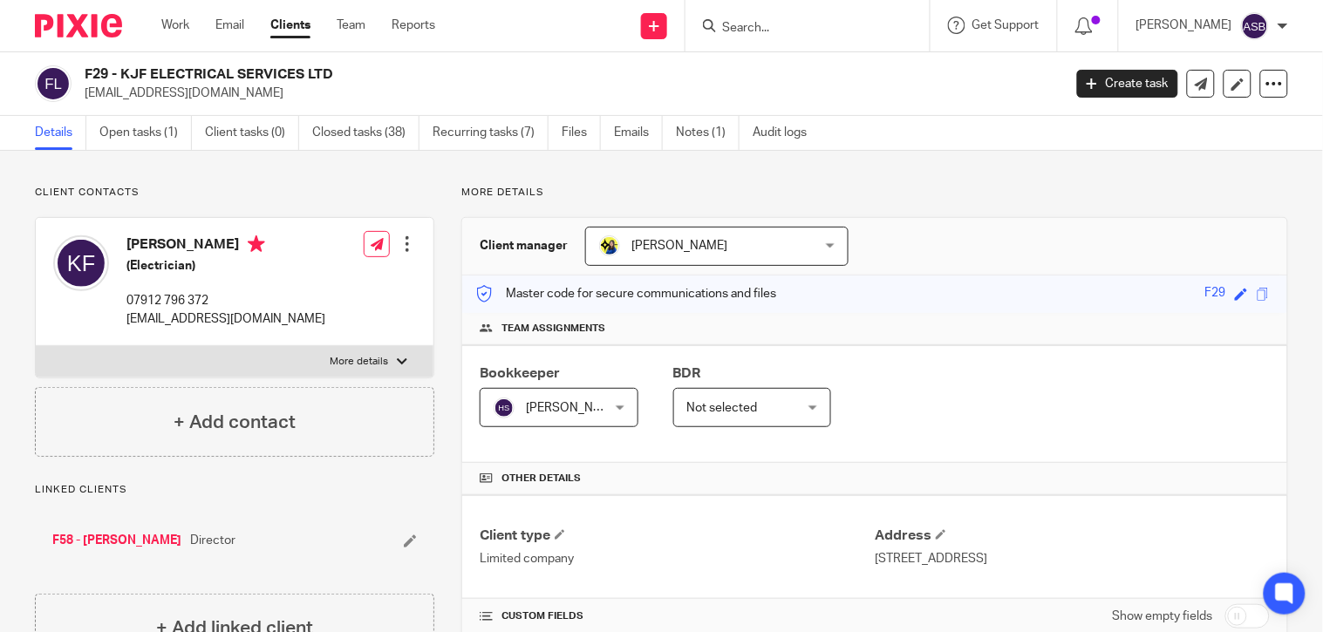
paste input "JH MECHANICAL LTD"
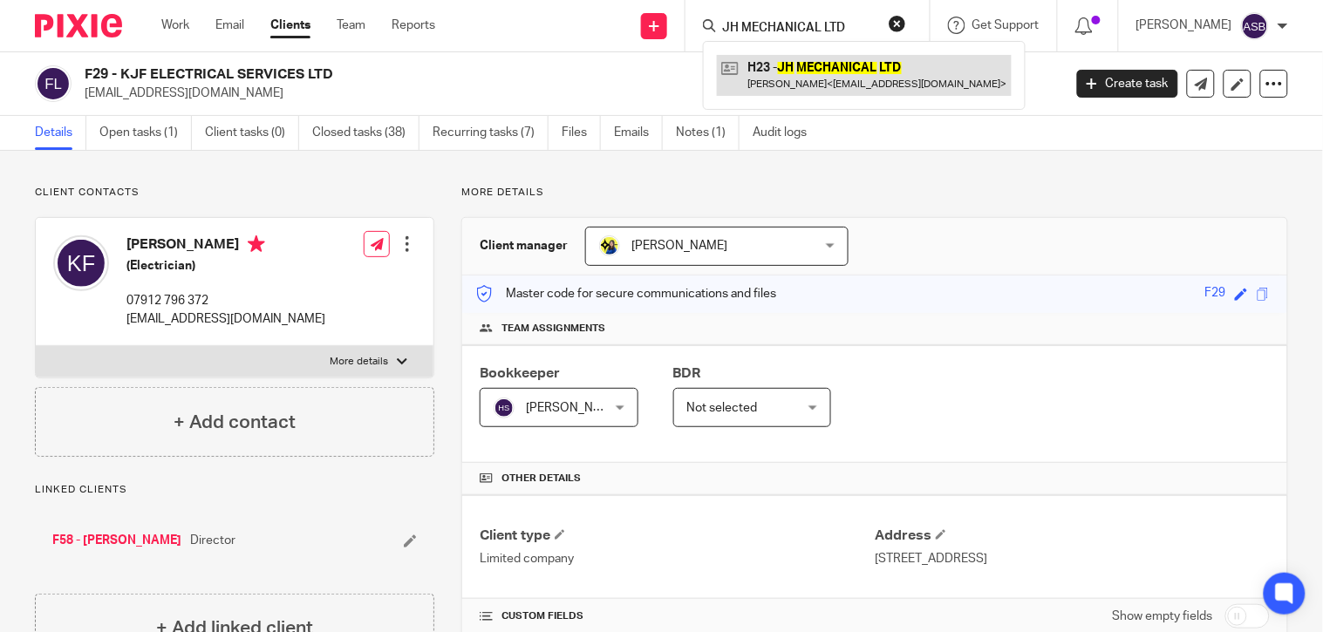
type input "JH MECHANICAL LTD"
click at [818, 83] on link at bounding box center [864, 75] width 295 height 40
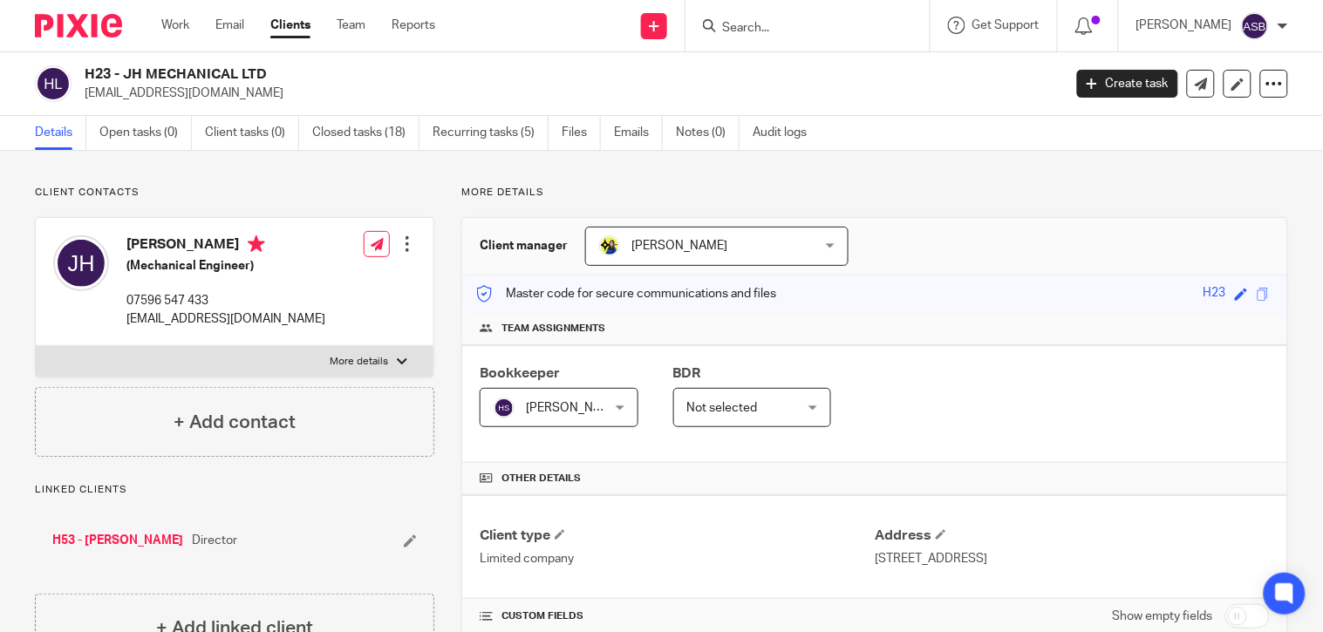
click at [728, 32] on input "Search" at bounding box center [798, 29] width 157 height 16
paste input "JH MECHANICAL LTD"
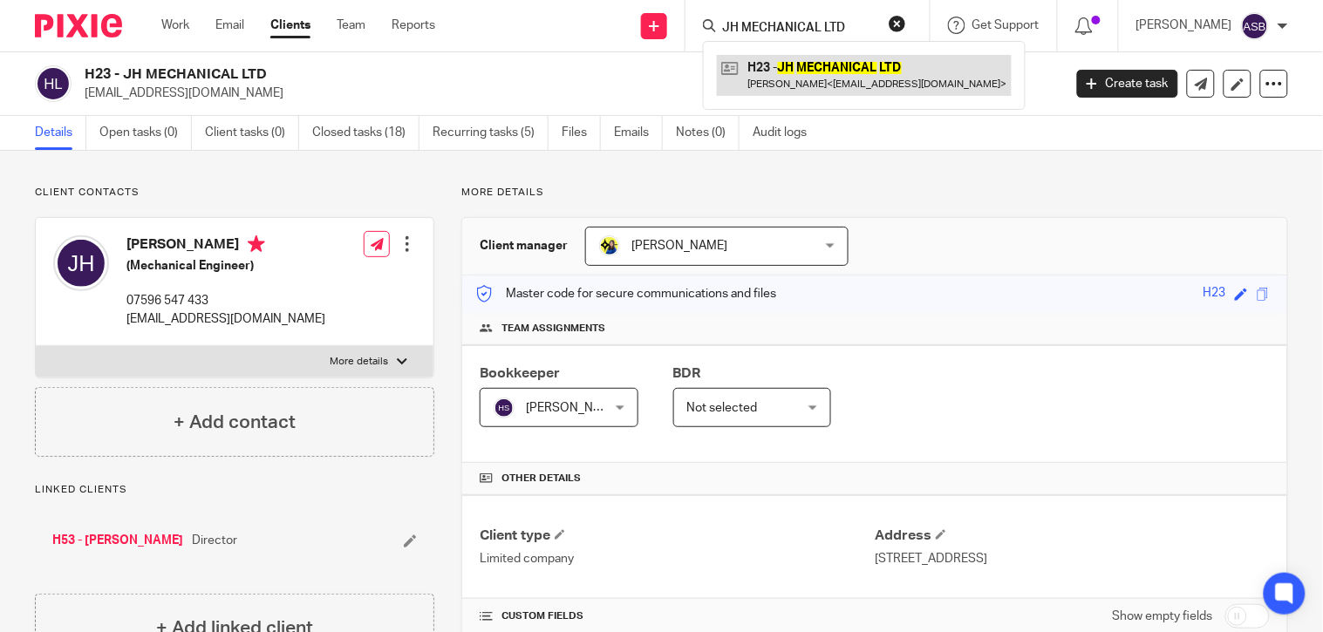
type input "JH MECHANICAL LTD"
click at [855, 73] on link at bounding box center [864, 75] width 295 height 40
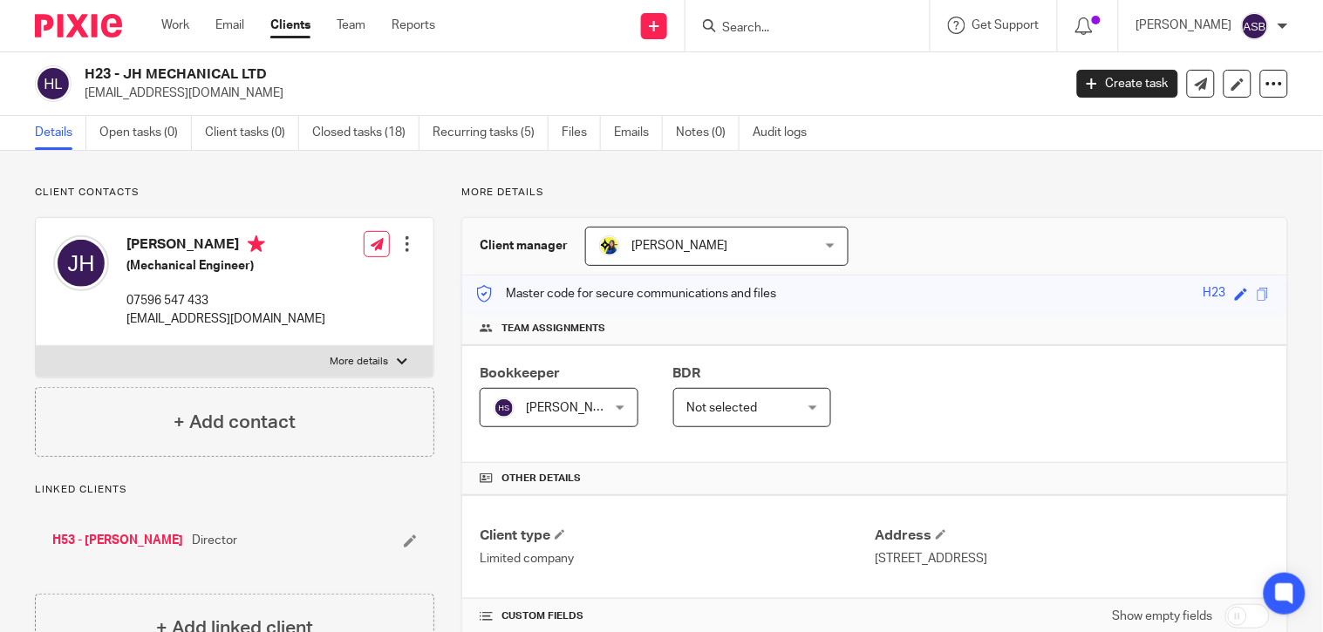
click at [753, 27] on input "Search" at bounding box center [798, 29] width 157 height 16
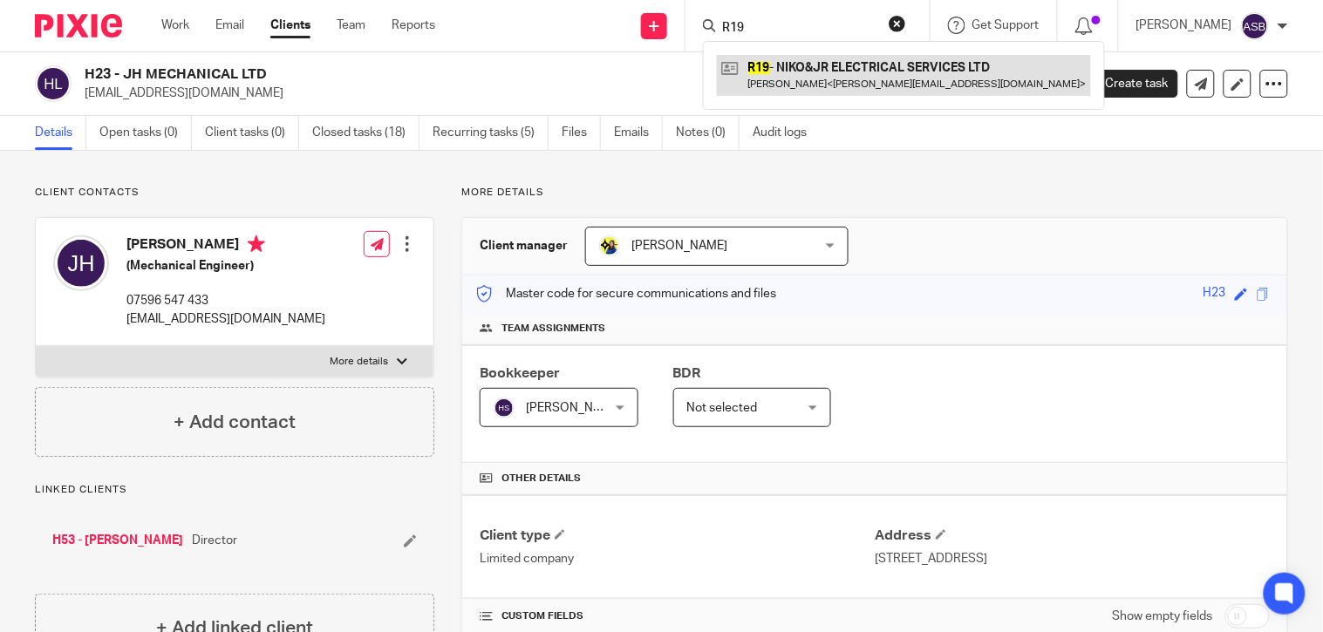
type input "R19"
click at [768, 79] on link at bounding box center [904, 75] width 374 height 40
